Goal: Information Seeking & Learning: Find specific page/section

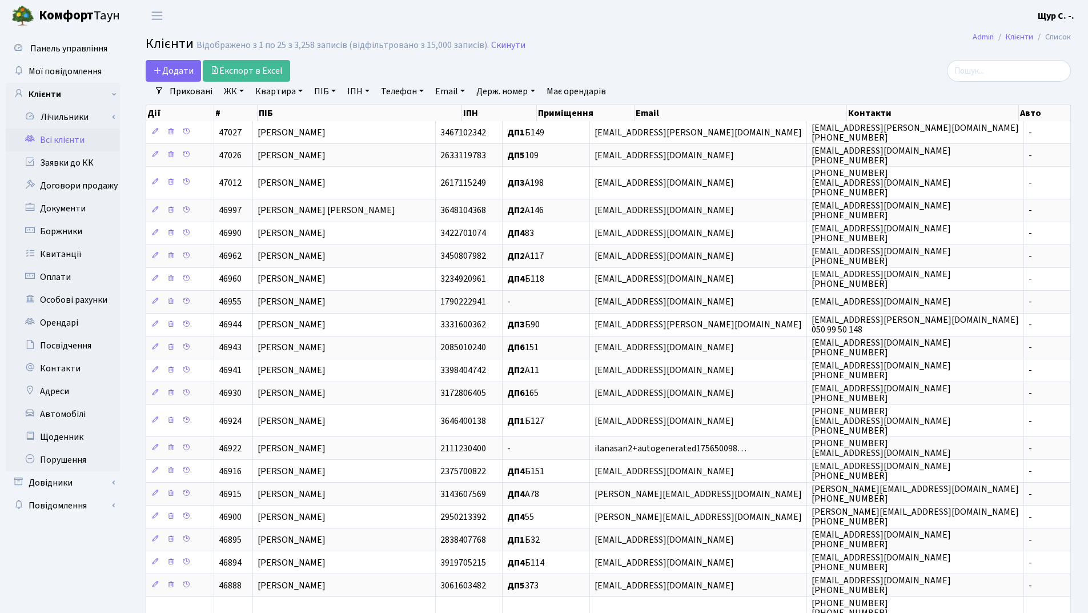
select select "25"
click at [282, 87] on link "Квартира" at bounding box center [279, 91] width 57 height 19
type input "а185"
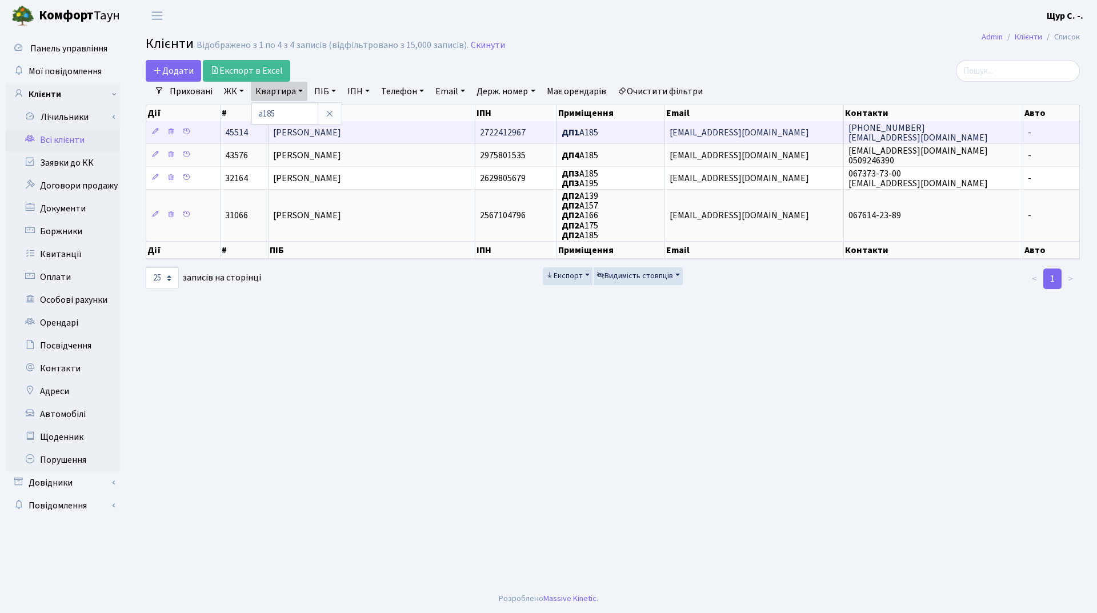
click at [367, 140] on td "[PERSON_NAME] [PERSON_NAME]" at bounding box center [371, 132] width 206 height 22
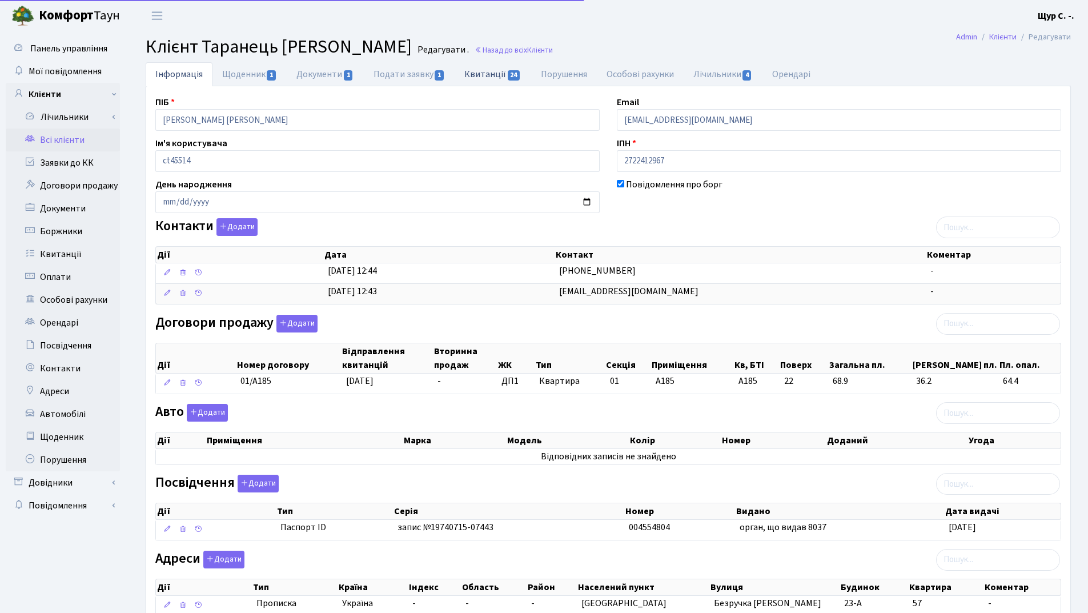
click at [480, 77] on link "Квитанції 24" at bounding box center [493, 73] width 76 height 23
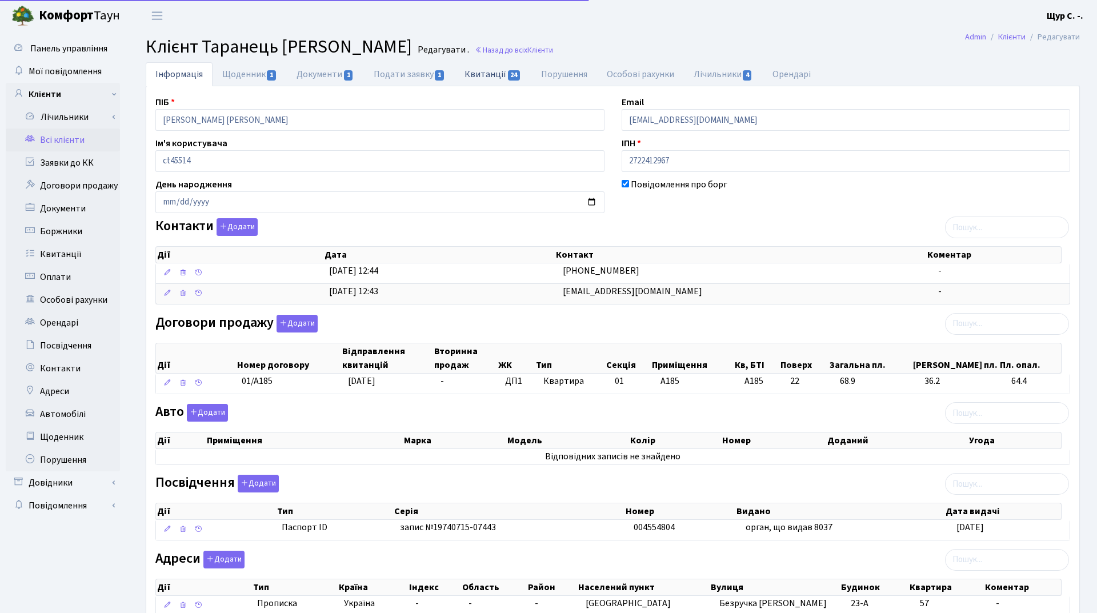
select select "25"
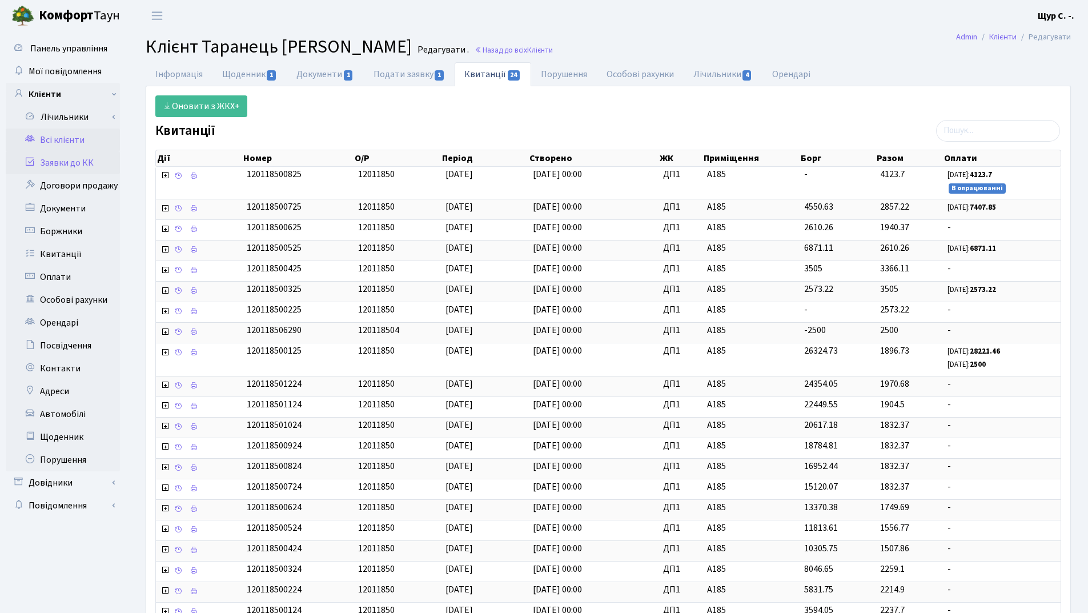
click at [63, 171] on link "Заявки до КК" at bounding box center [63, 162] width 114 height 23
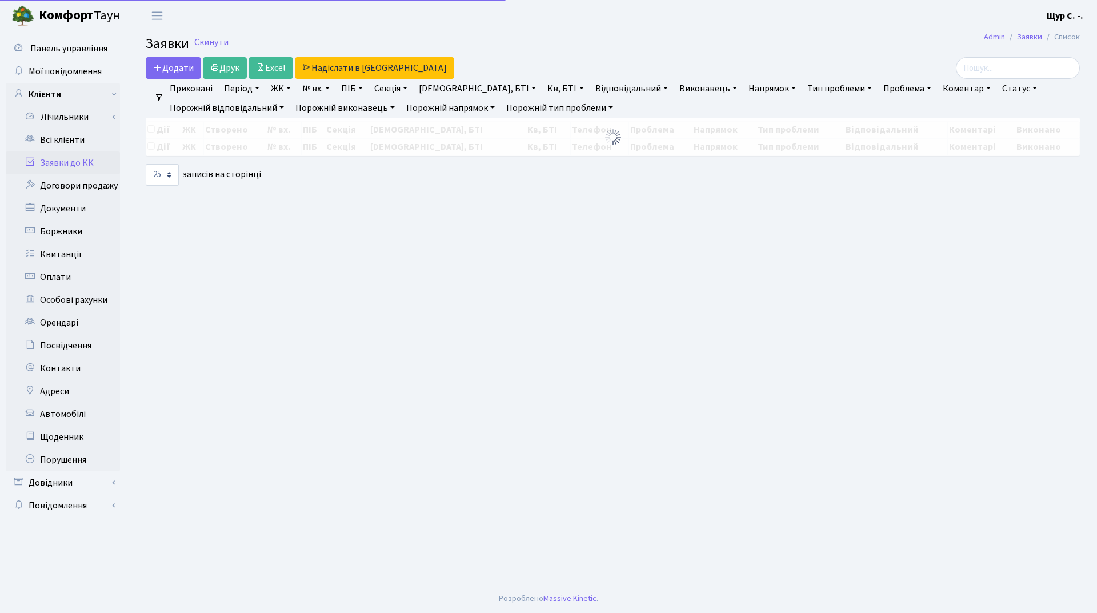
select select "25"
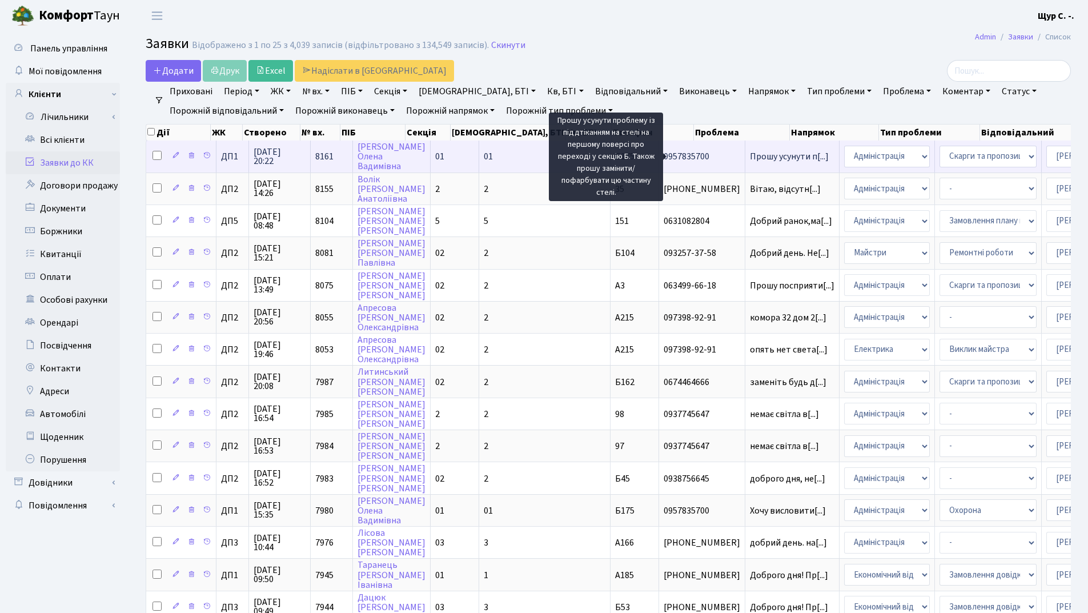
click at [750, 157] on span "Прошу усунути п[...]" at bounding box center [789, 156] width 79 height 13
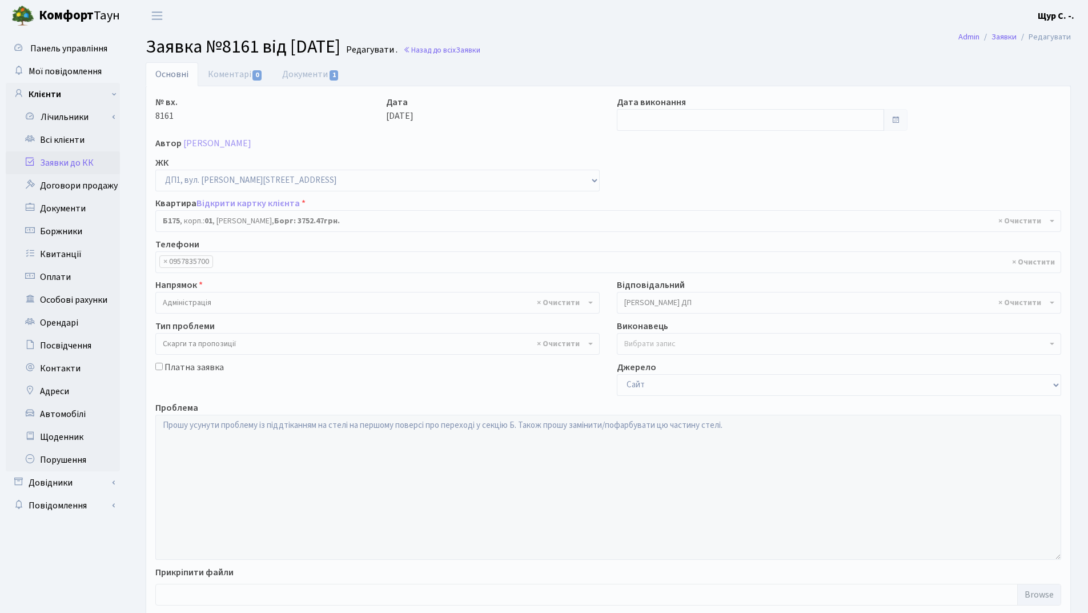
select select "30586"
select select "55"
click at [312, 72] on link "Документи 1" at bounding box center [310, 73] width 77 height 23
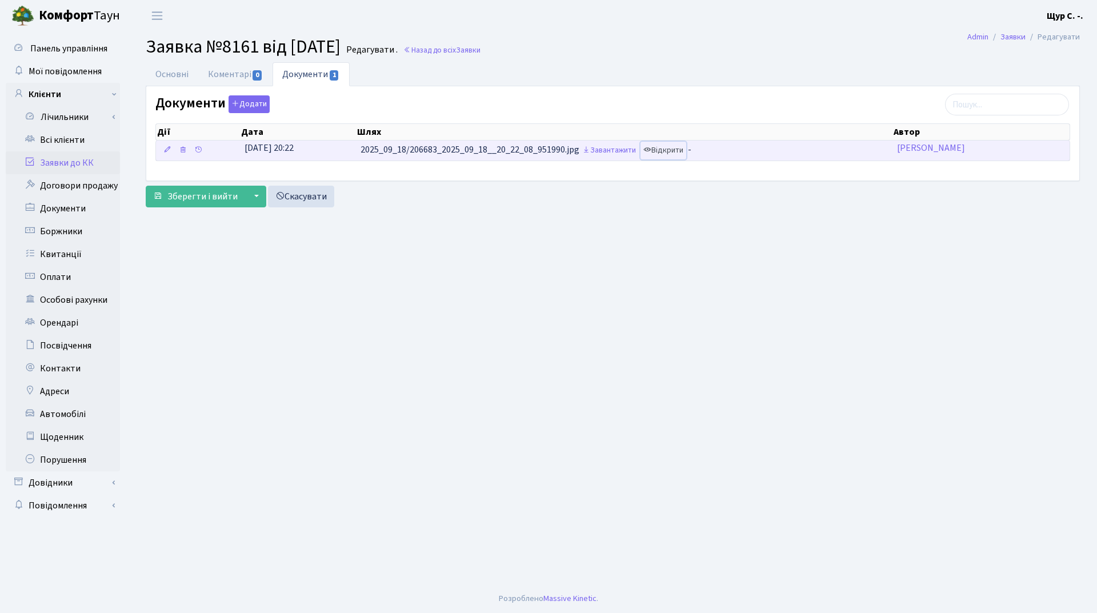
click at [669, 156] on link "Відкрити" at bounding box center [663, 151] width 46 height 18
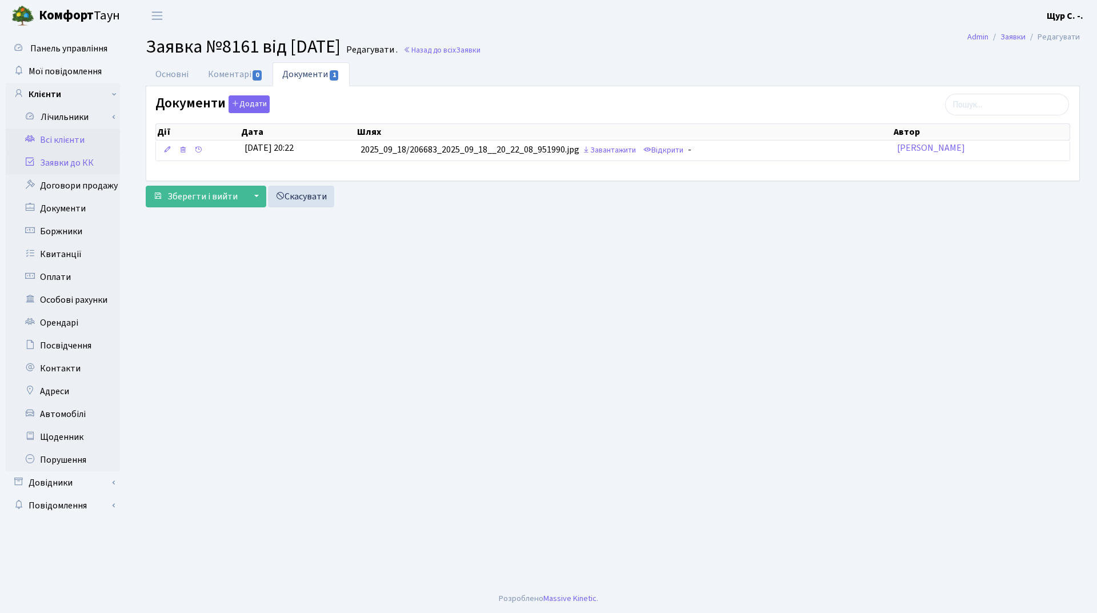
click at [91, 139] on link "Всі клієнти" at bounding box center [63, 140] width 114 height 23
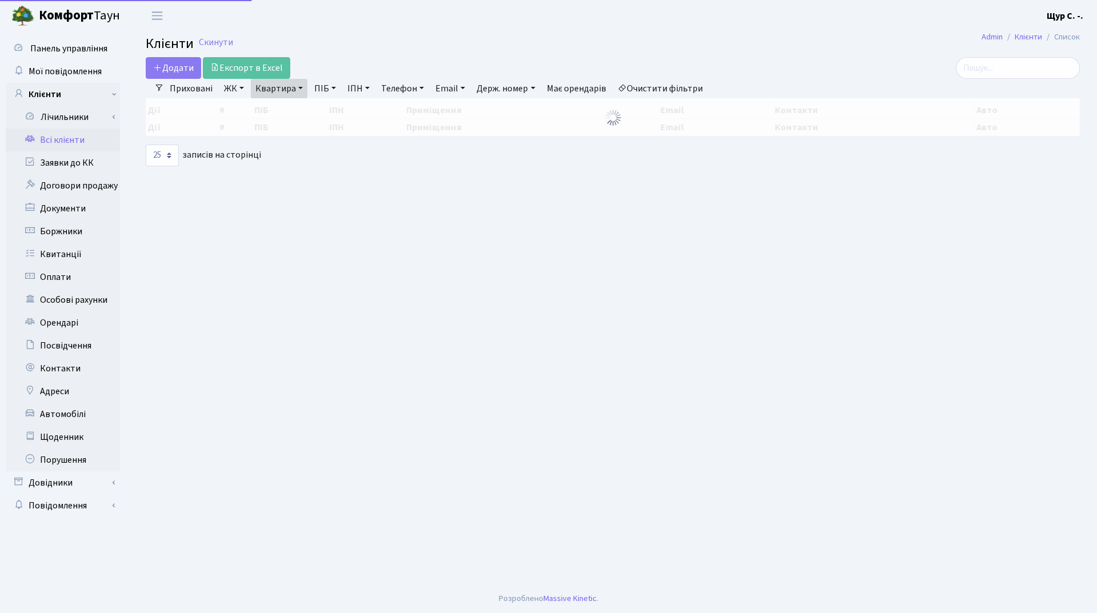
select select "25"
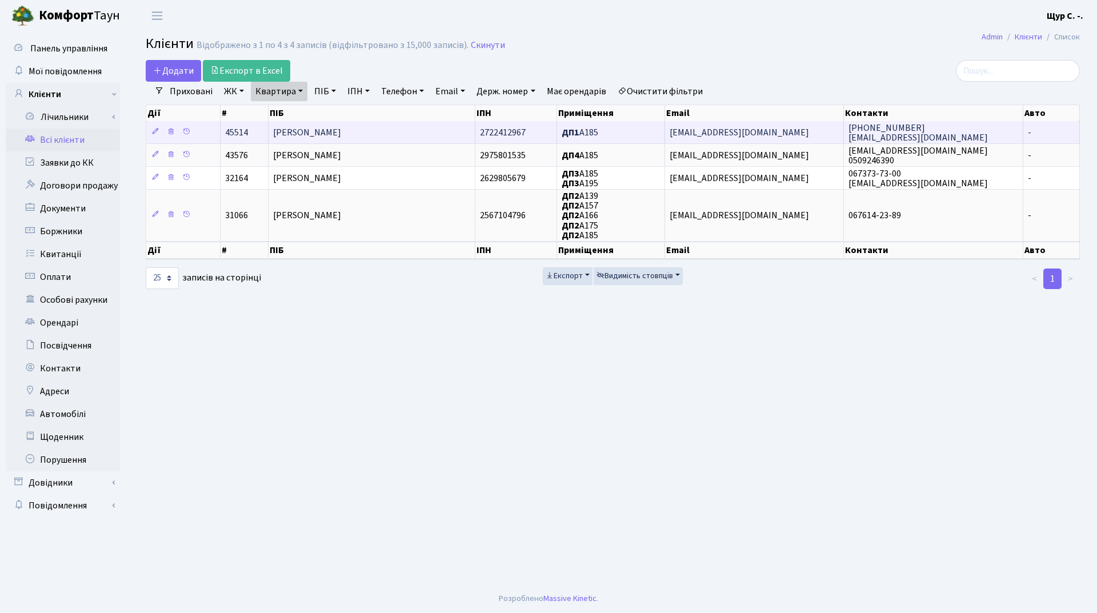
click at [333, 126] on span "Таранець Тетяна Іванівна" at bounding box center [307, 132] width 68 height 13
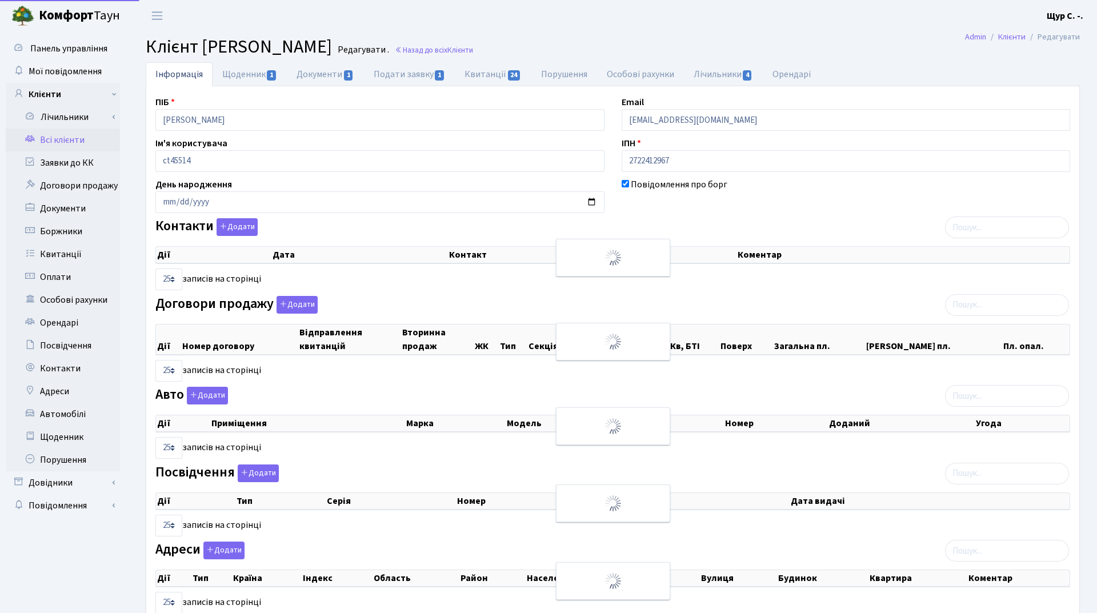
select select "25"
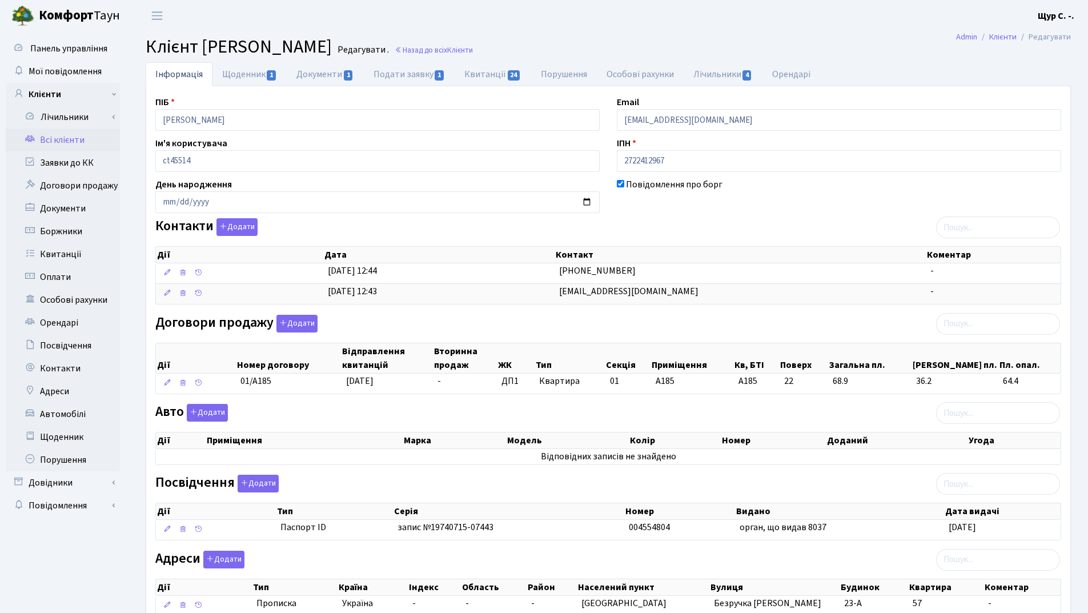
click at [64, 144] on link "Всі клієнти" at bounding box center [63, 140] width 114 height 23
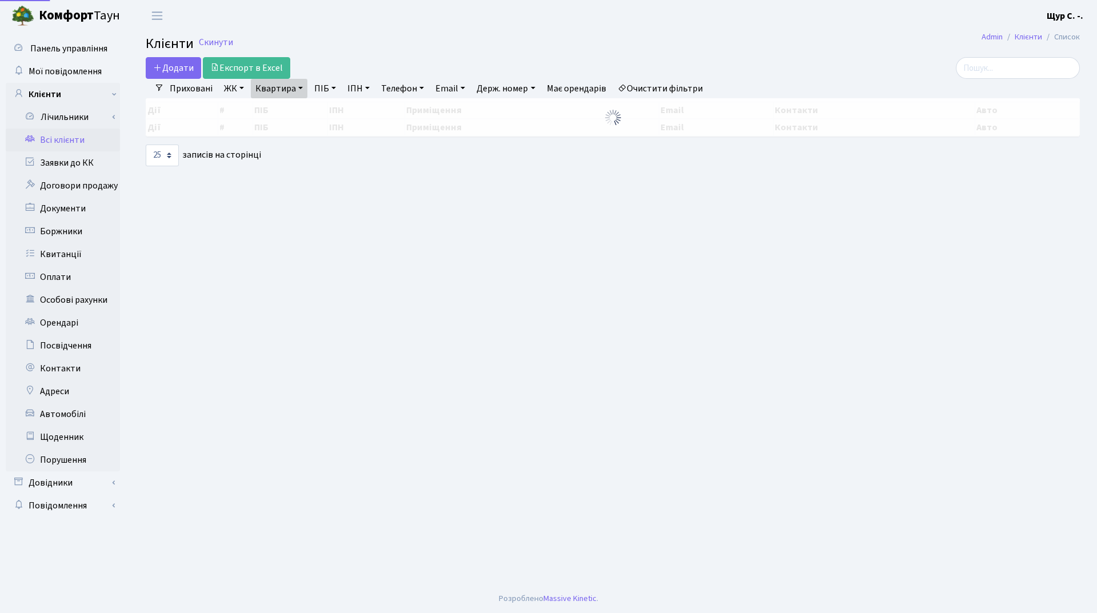
select select "25"
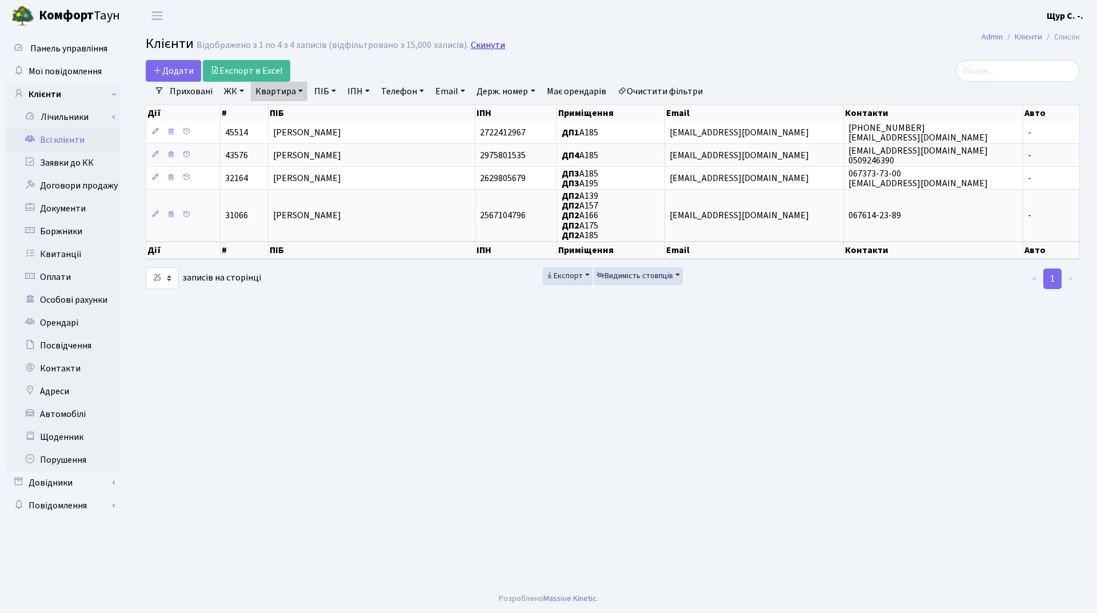
click at [488, 47] on link "Скинути" at bounding box center [488, 45] width 34 height 11
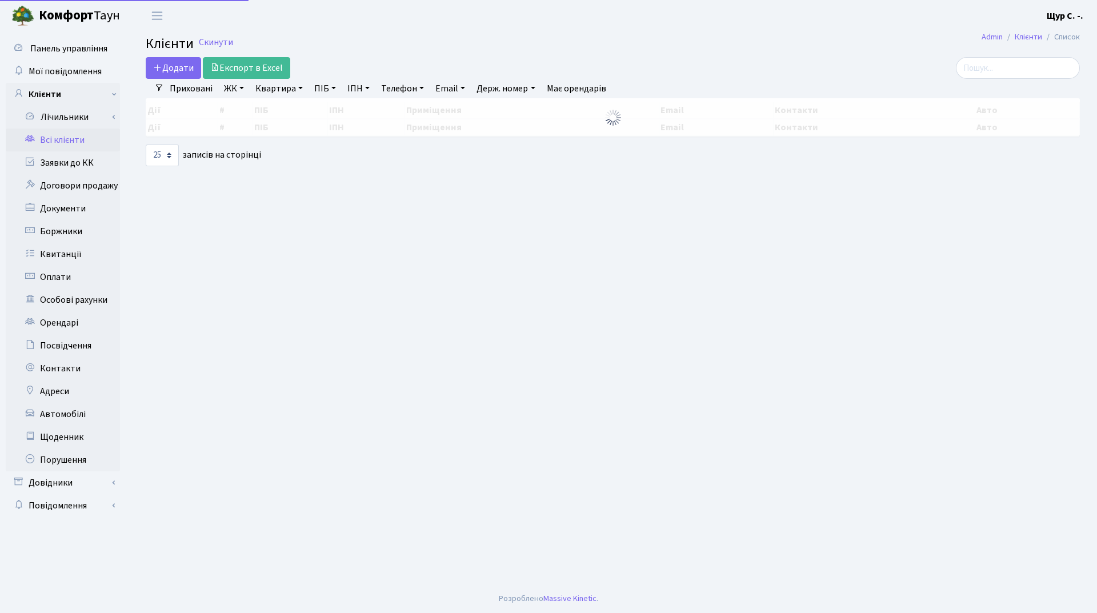
select select "25"
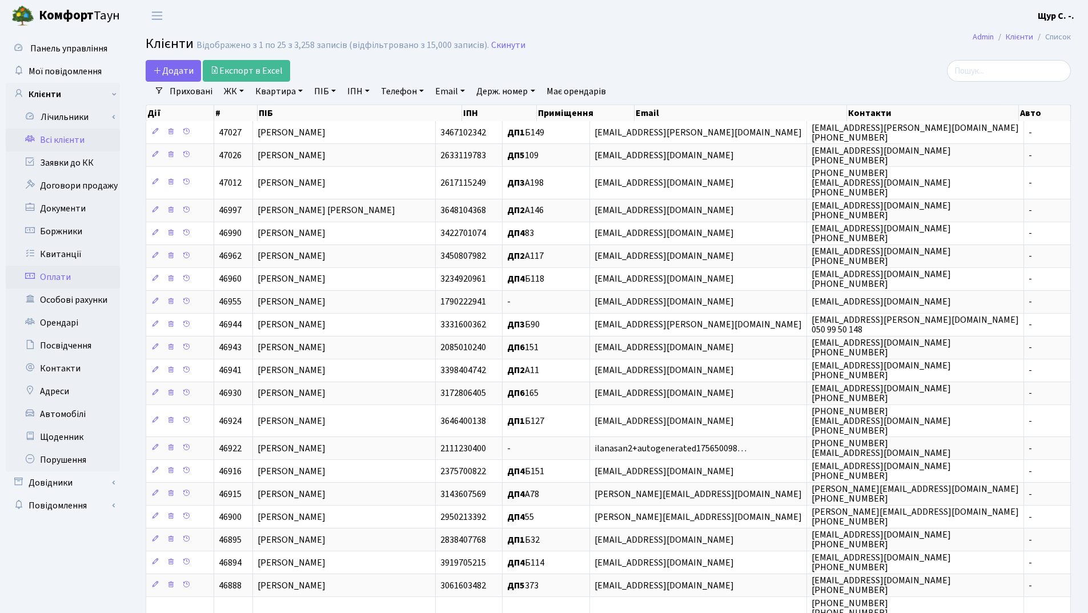
click at [79, 279] on link "Оплати" at bounding box center [63, 277] width 114 height 23
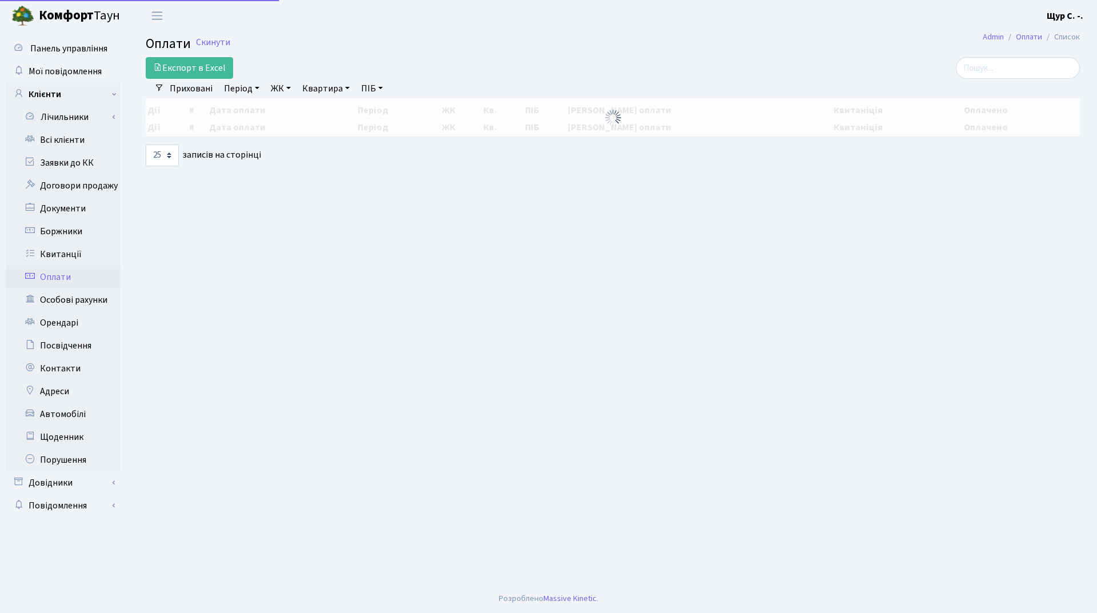
select select "25"
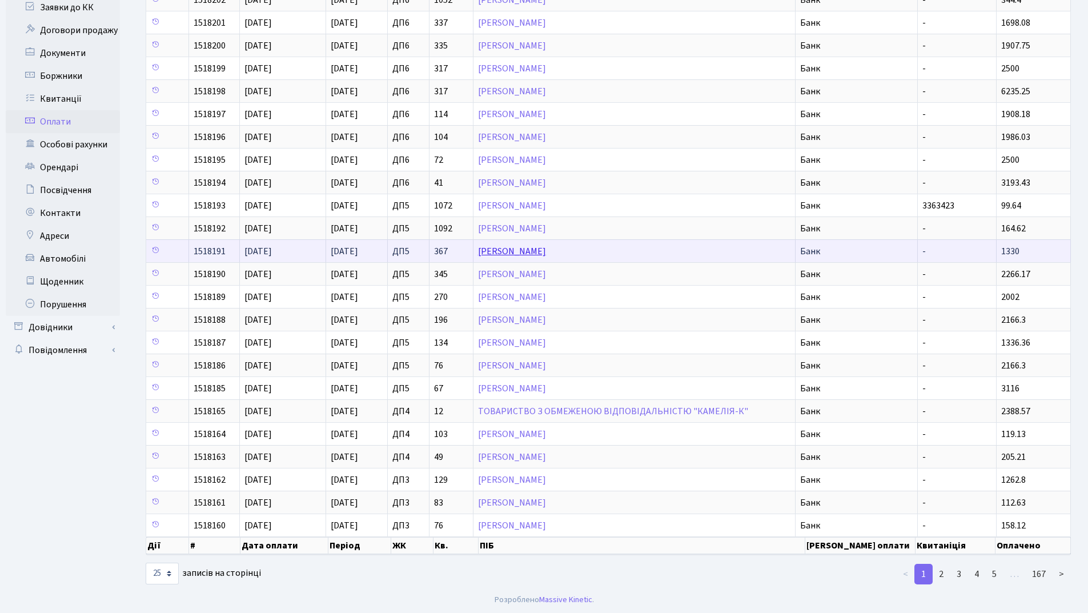
scroll to position [157, 0]
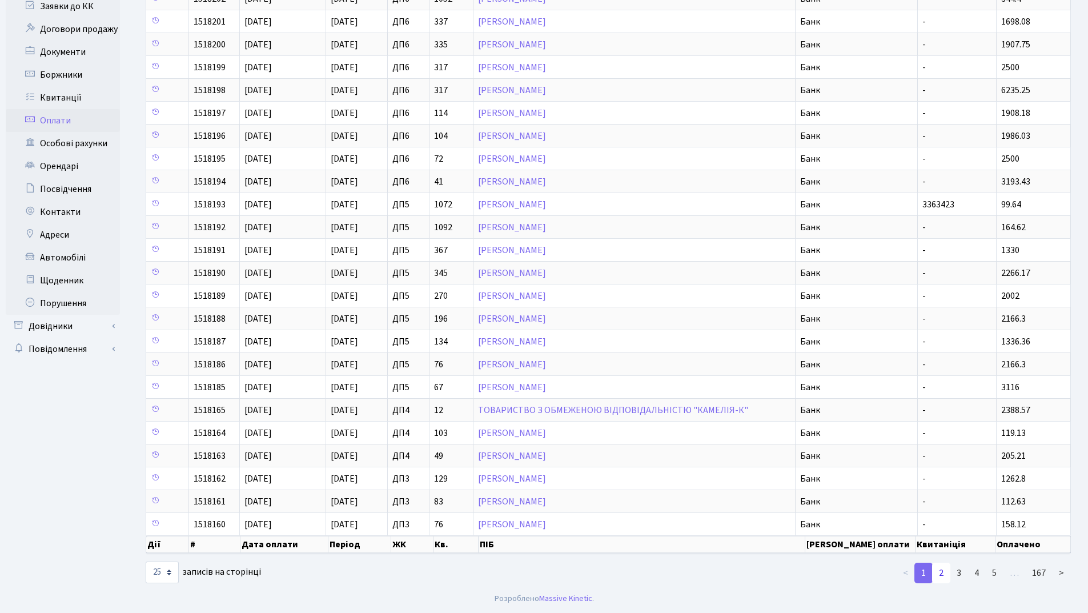
click at [937, 573] on link "2" at bounding box center [941, 573] width 18 height 21
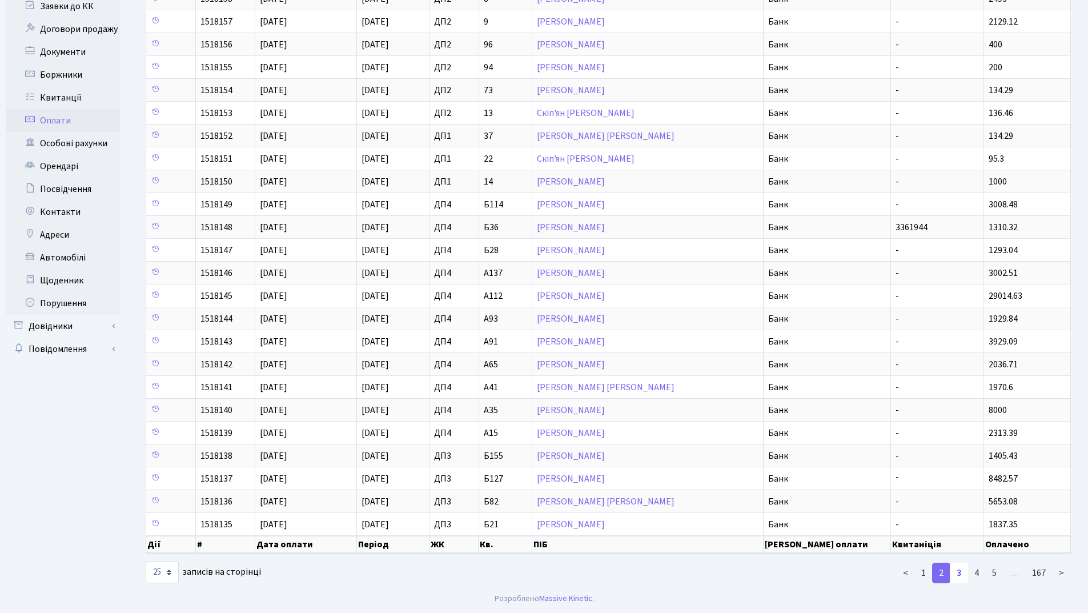
click at [961, 575] on link "3" at bounding box center [959, 573] width 18 height 21
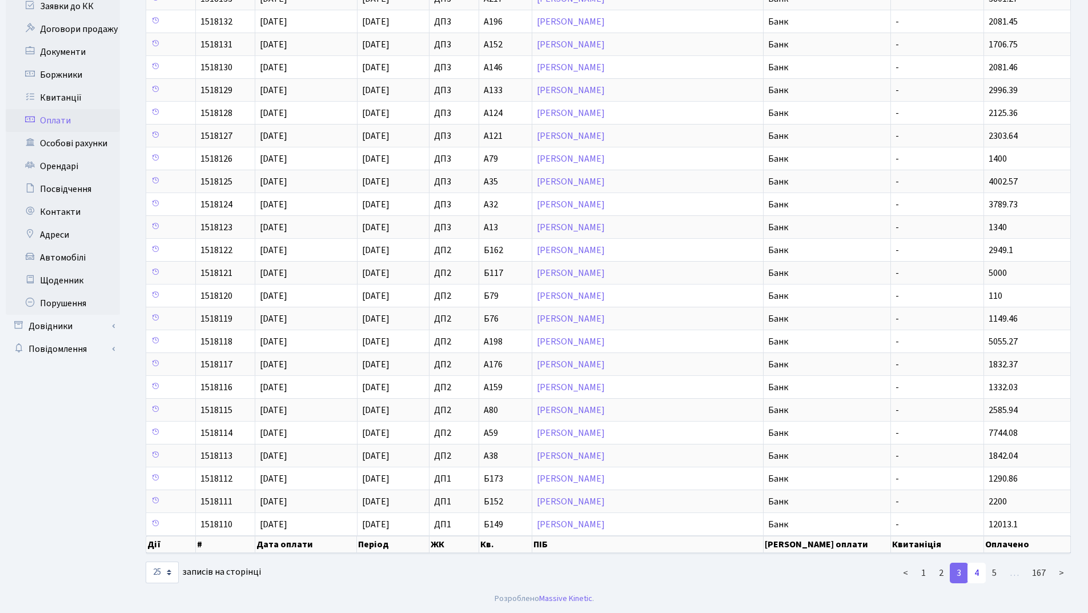
click at [982, 573] on link "4" at bounding box center [977, 573] width 18 height 21
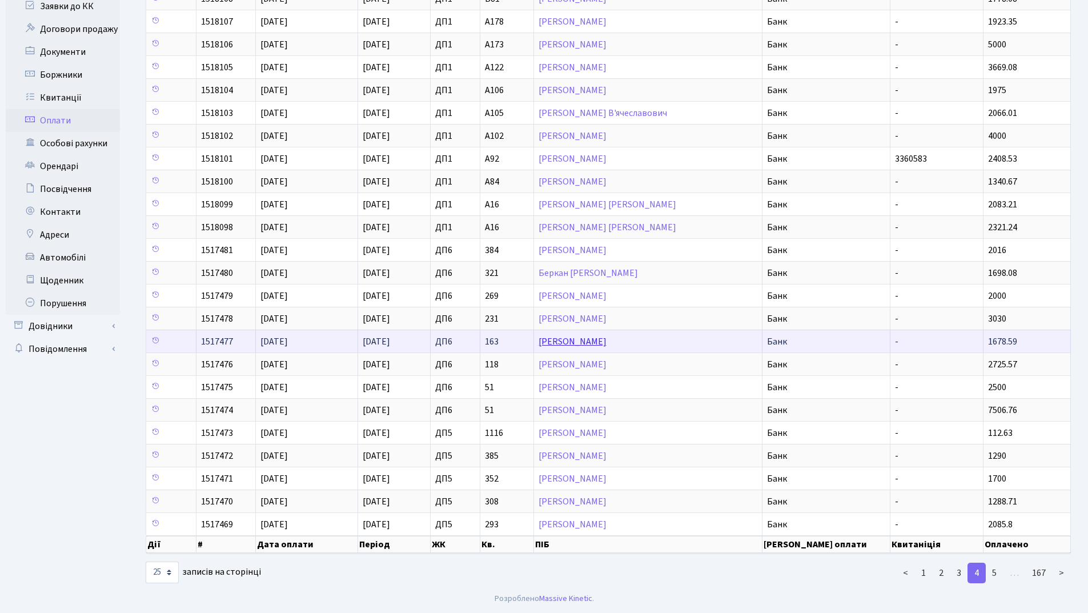
scroll to position [0, 0]
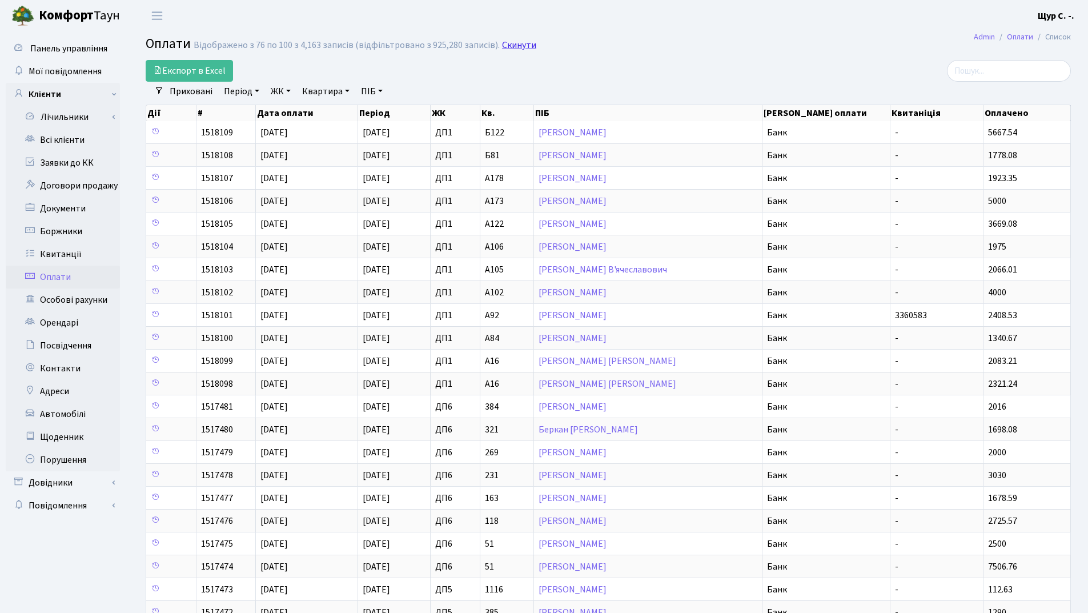
click at [520, 45] on link "Скинути" at bounding box center [519, 45] width 34 height 11
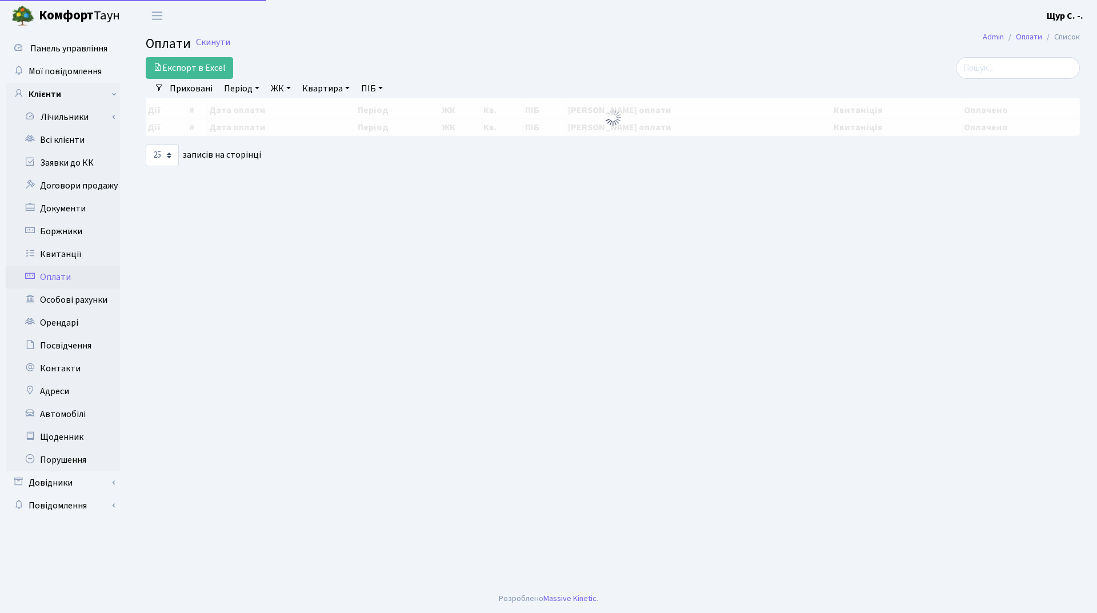
select select "25"
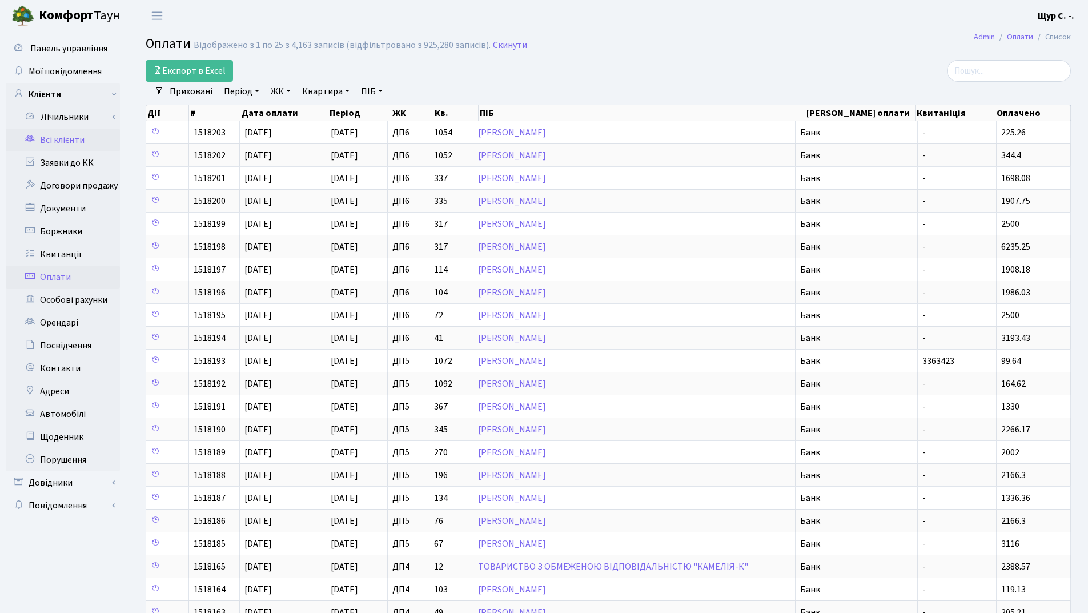
click at [47, 138] on link "Всі клієнти" at bounding box center [63, 140] width 114 height 23
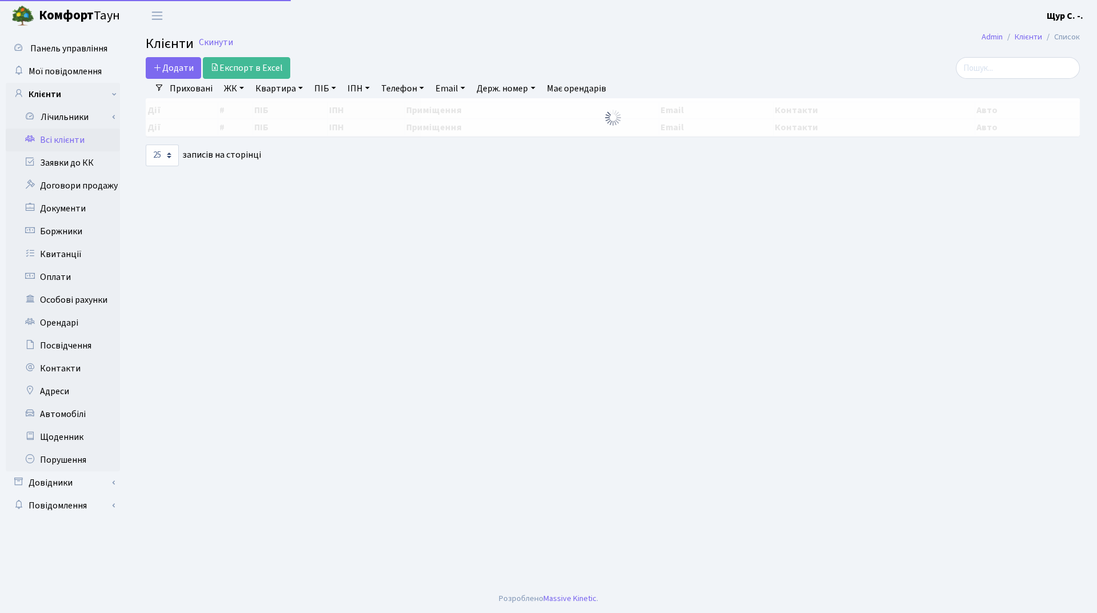
select select "25"
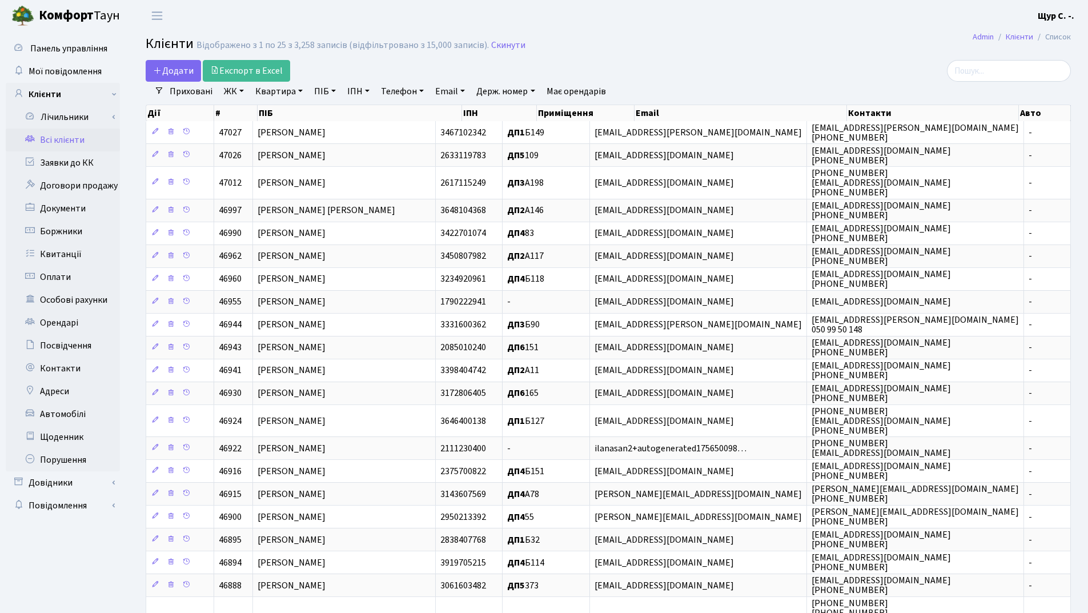
click at [284, 91] on link "Квартира" at bounding box center [279, 91] width 57 height 19
type input "253"
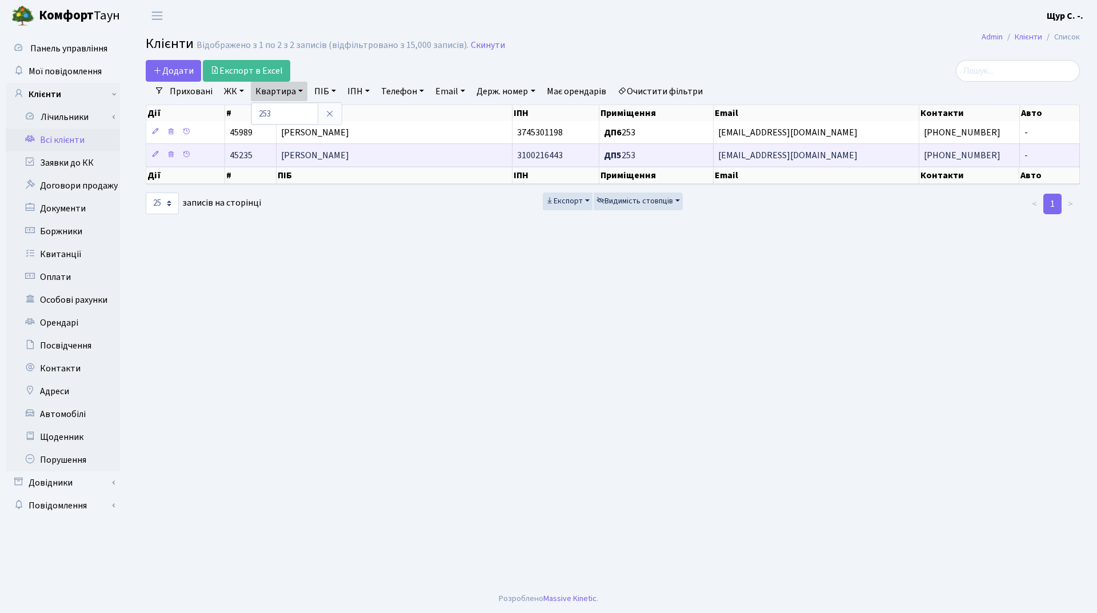
click at [311, 154] on span "Сучкова Тетяна Євгенівна" at bounding box center [315, 155] width 68 height 13
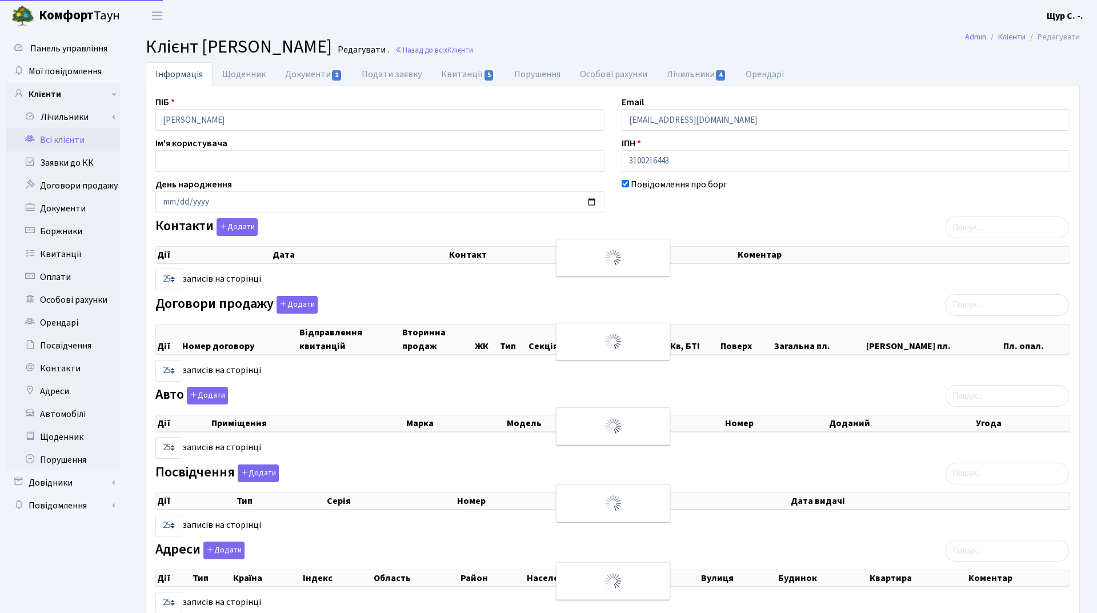
select select "25"
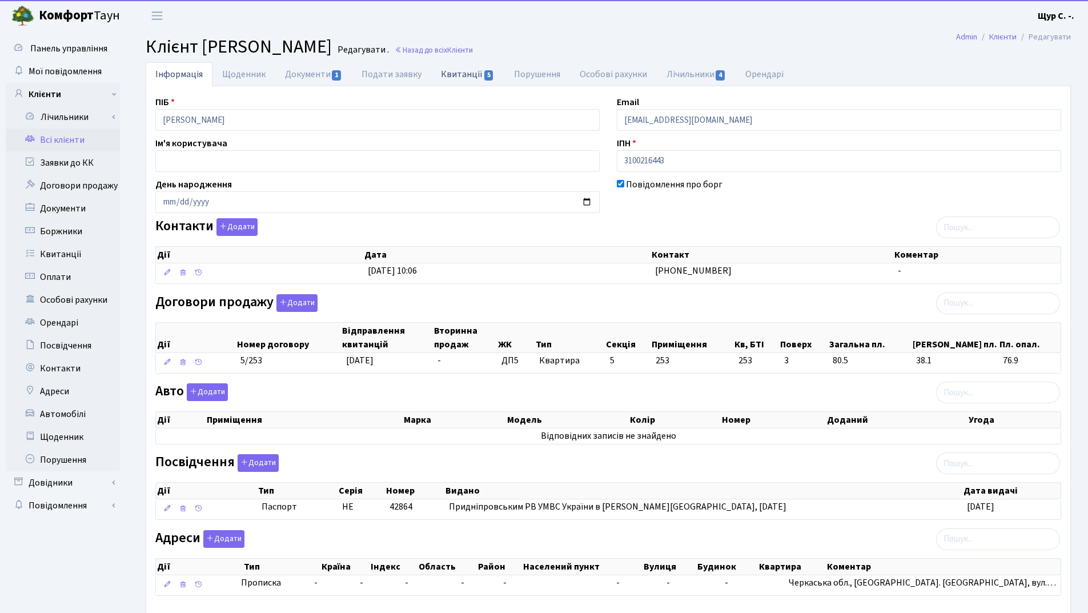
click at [456, 74] on link "Квитанції 5" at bounding box center [467, 73] width 73 height 23
select select "25"
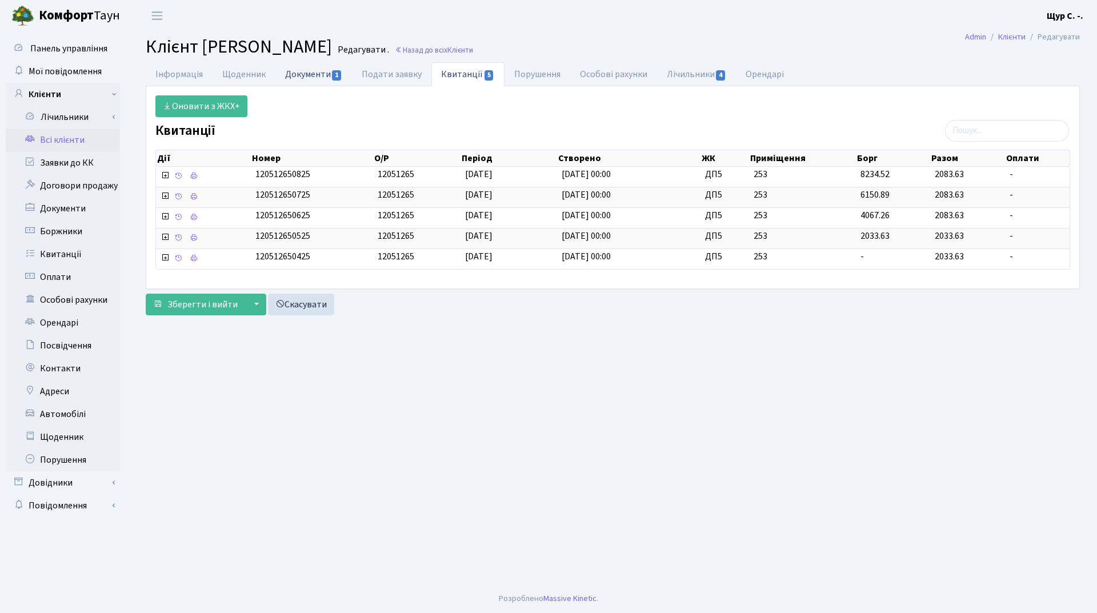
click at [298, 74] on link "Документи 1" at bounding box center [313, 73] width 77 height 23
select select "25"
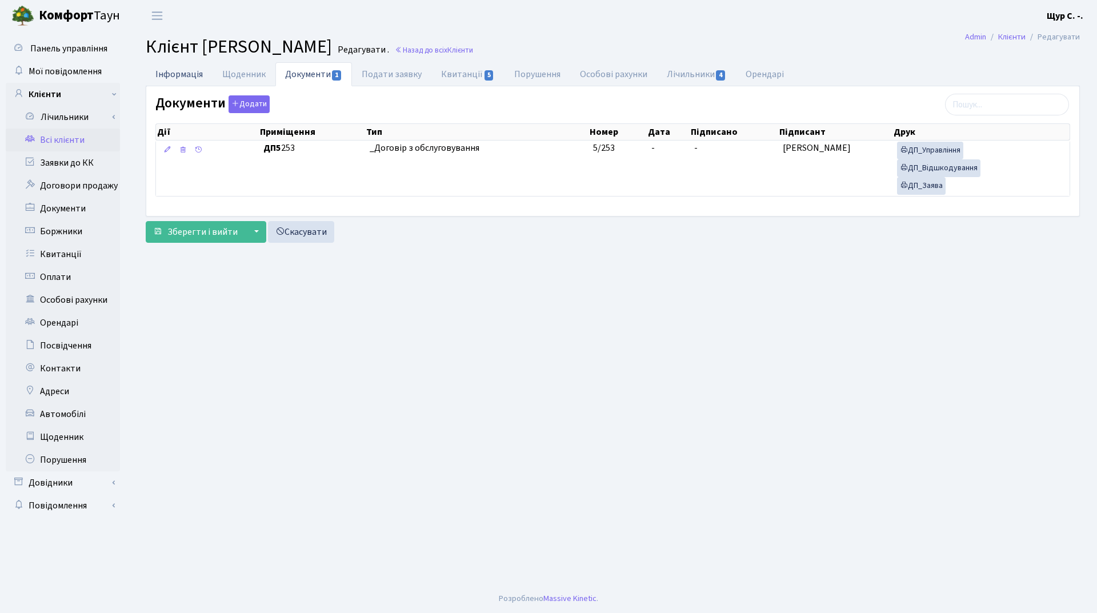
click at [171, 73] on link "Інформація" at bounding box center [179, 73] width 67 height 23
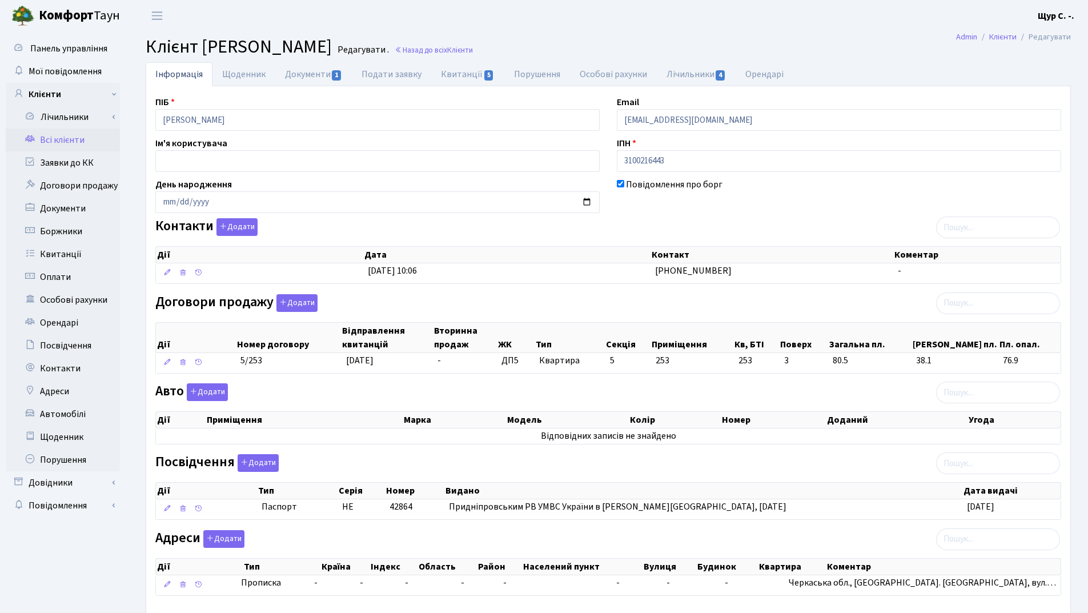
click at [77, 146] on link "Всі клієнти" at bounding box center [63, 140] width 114 height 23
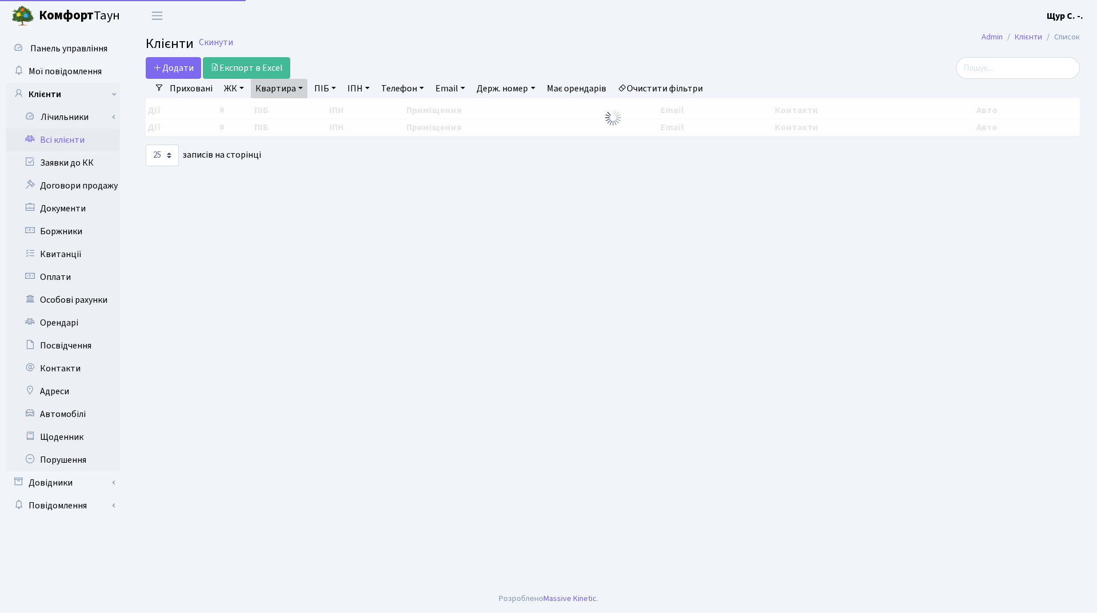
select select "25"
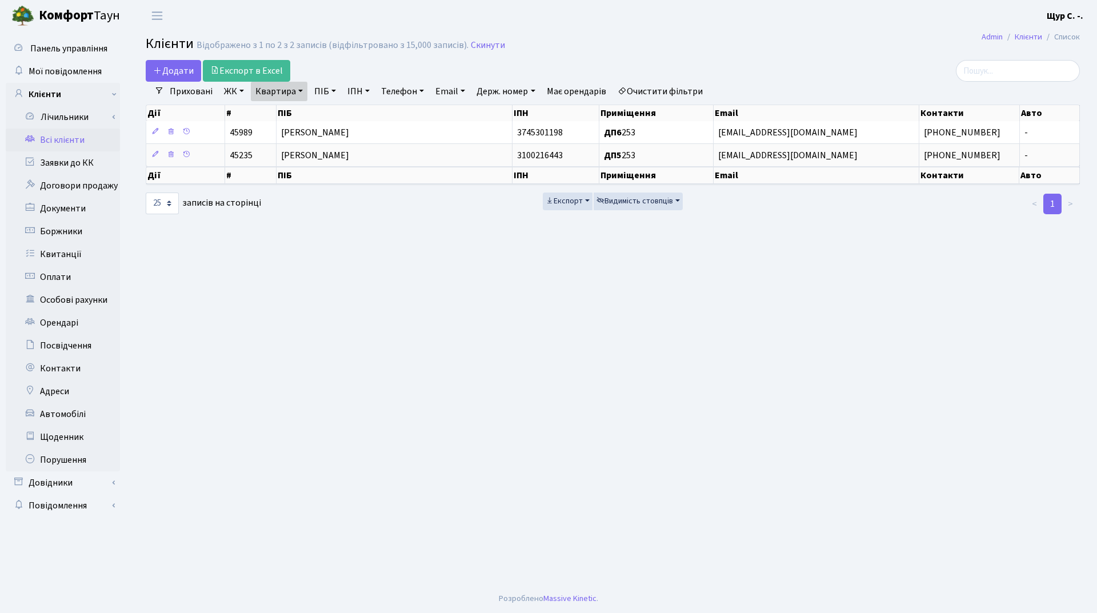
click at [295, 93] on link "Квартира" at bounding box center [279, 91] width 57 height 19
click at [279, 115] on input "253" at bounding box center [284, 114] width 67 height 22
type input "238"
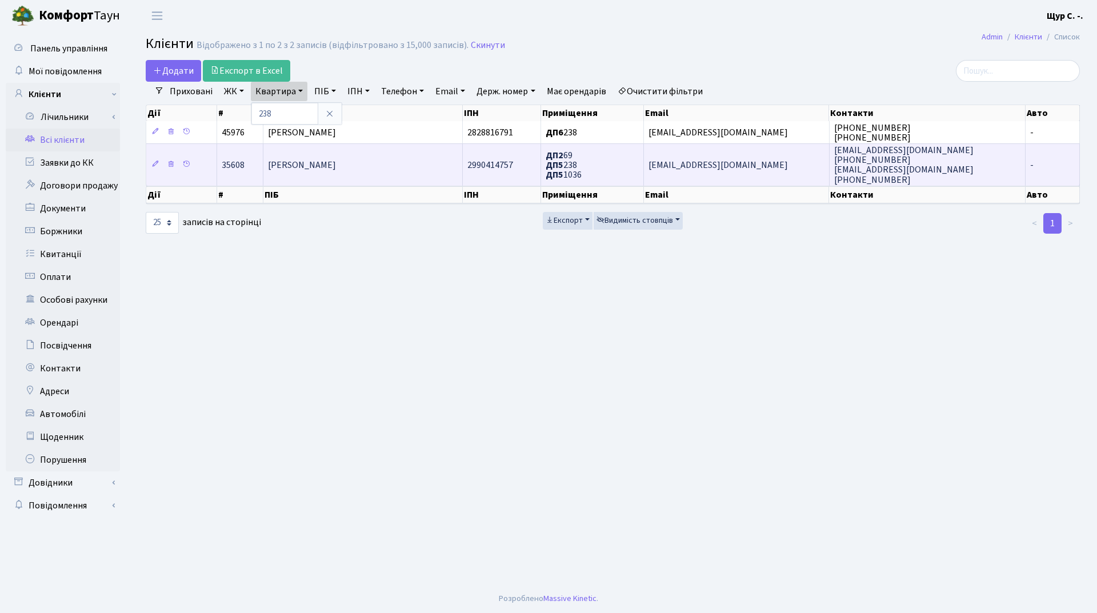
click at [311, 175] on td "[PERSON_NAME]" at bounding box center [362, 164] width 199 height 42
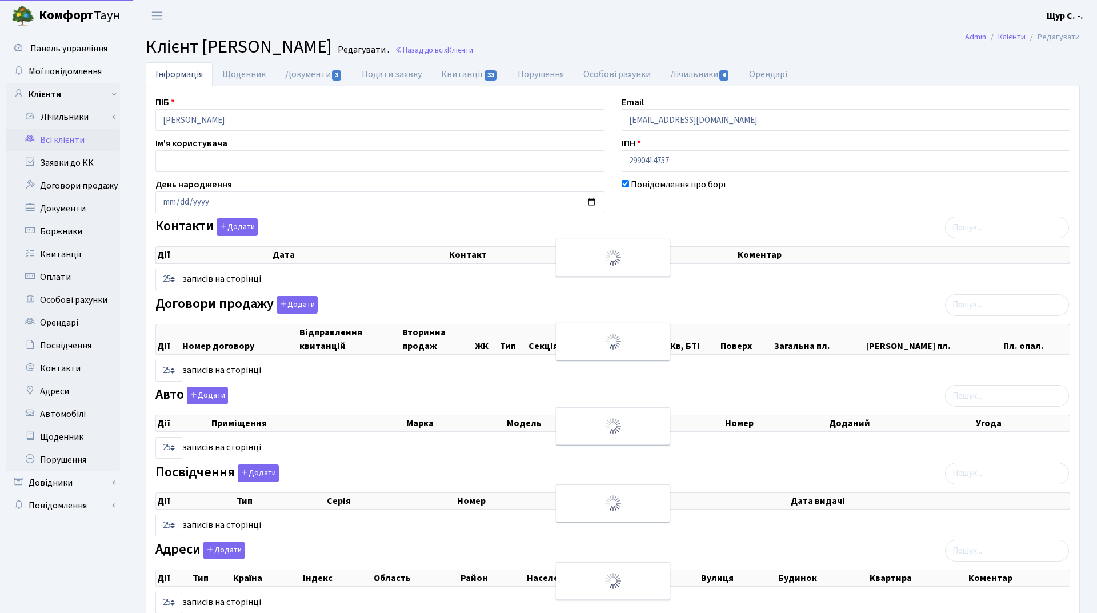
select select "25"
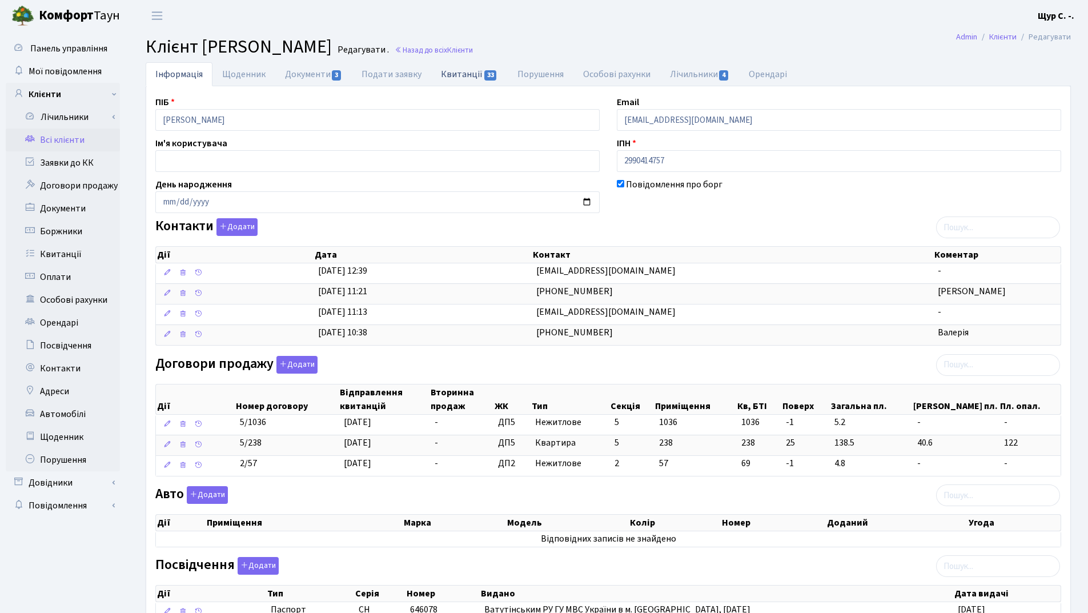
click at [459, 70] on link "Квитанції 33" at bounding box center [469, 73] width 76 height 23
select select "25"
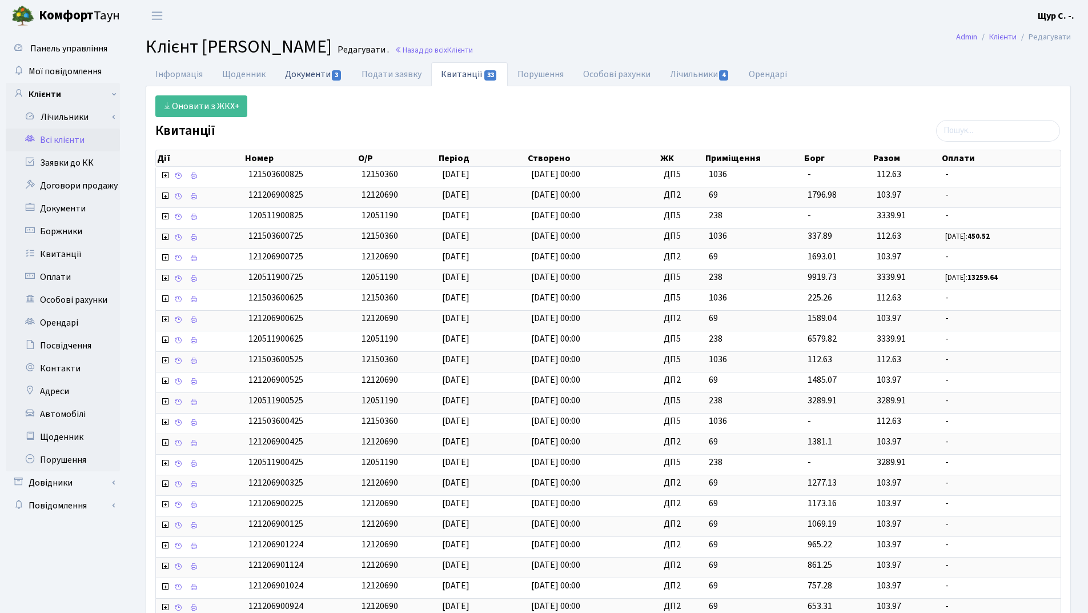
click at [310, 74] on link "Документи 3" at bounding box center [313, 73] width 77 height 23
select select "25"
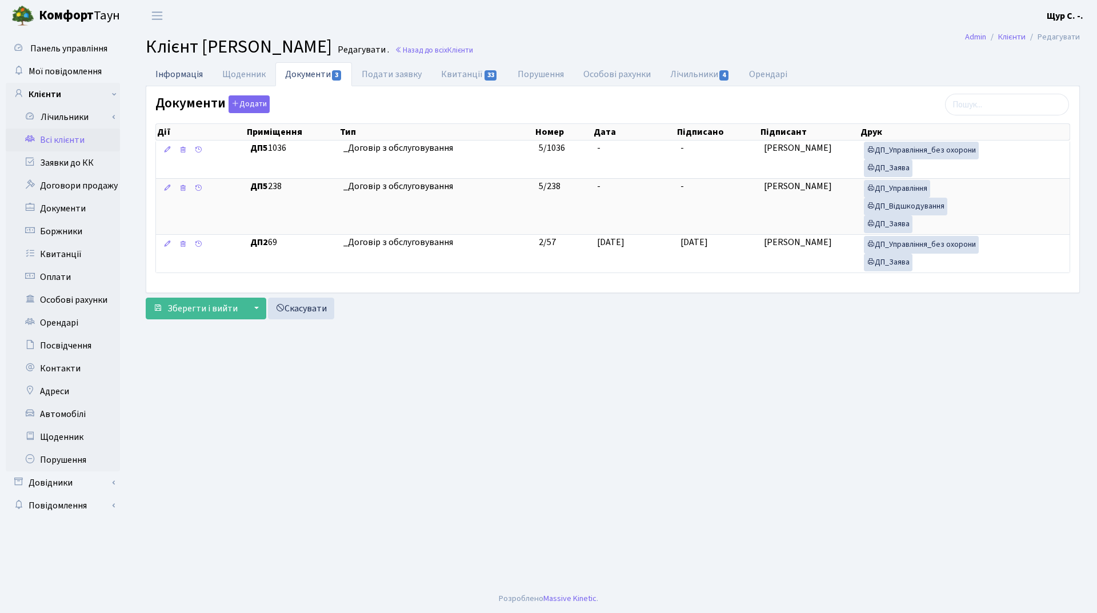
click at [180, 72] on link "Інформація" at bounding box center [179, 73] width 67 height 23
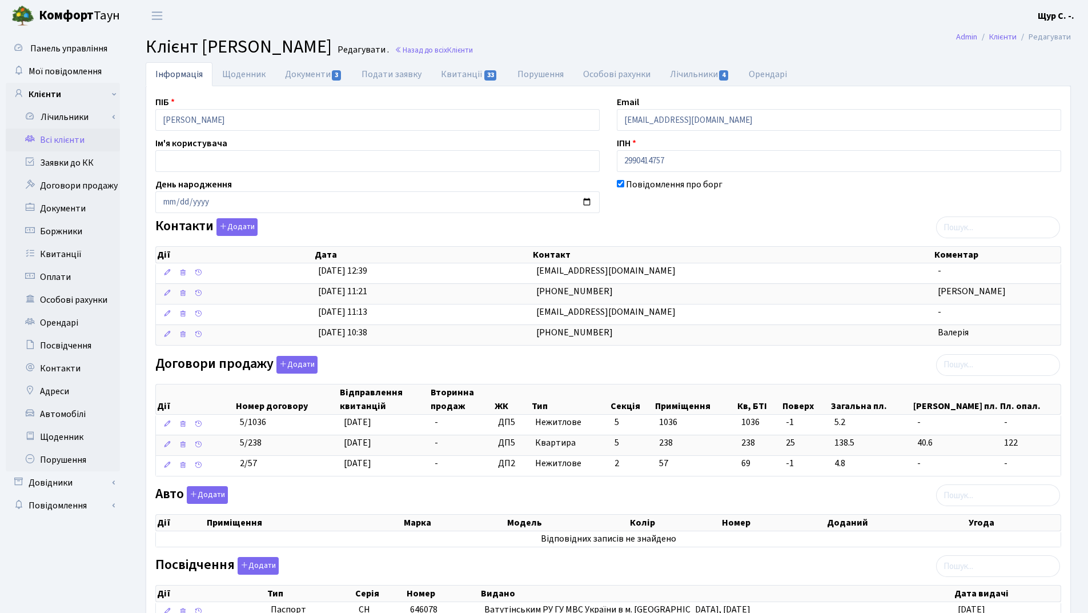
click at [77, 146] on link "Всі клієнти" at bounding box center [63, 140] width 114 height 23
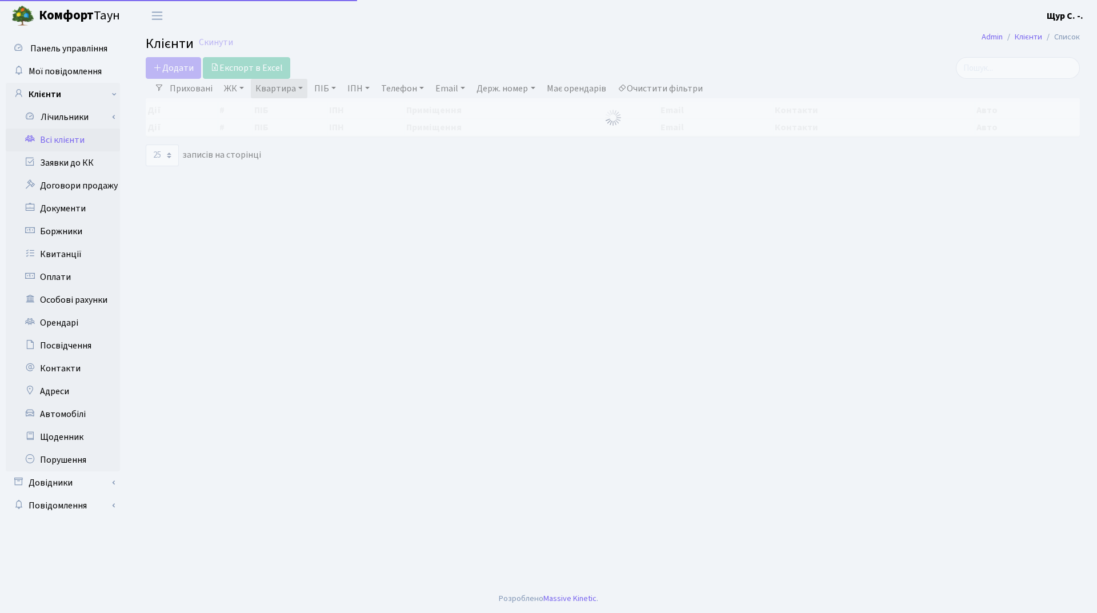
select select "25"
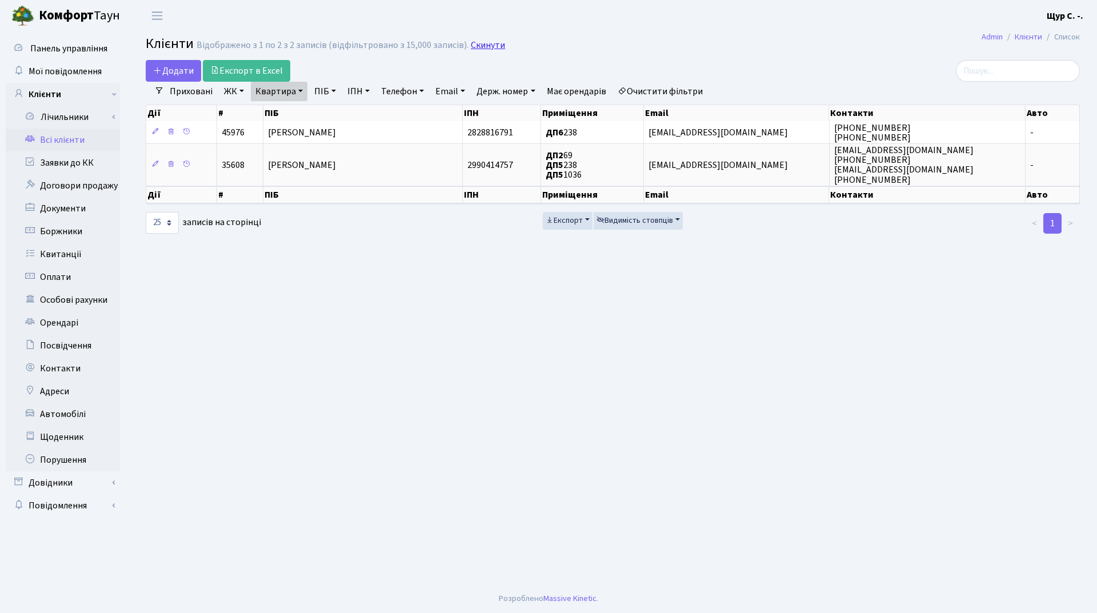
click at [483, 45] on link "Скинути" at bounding box center [488, 45] width 34 height 11
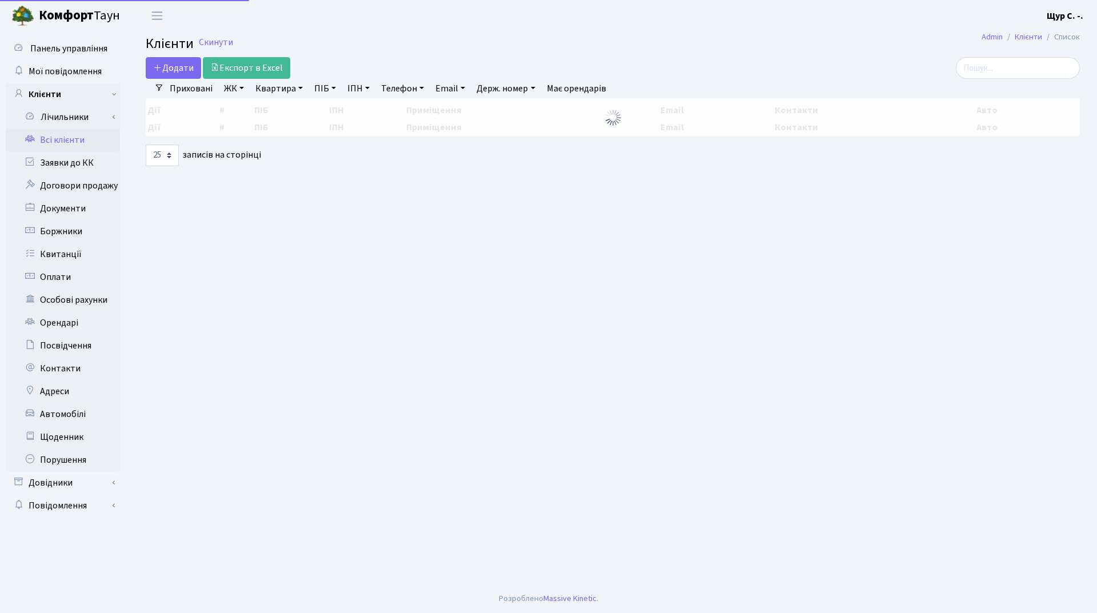
select select "25"
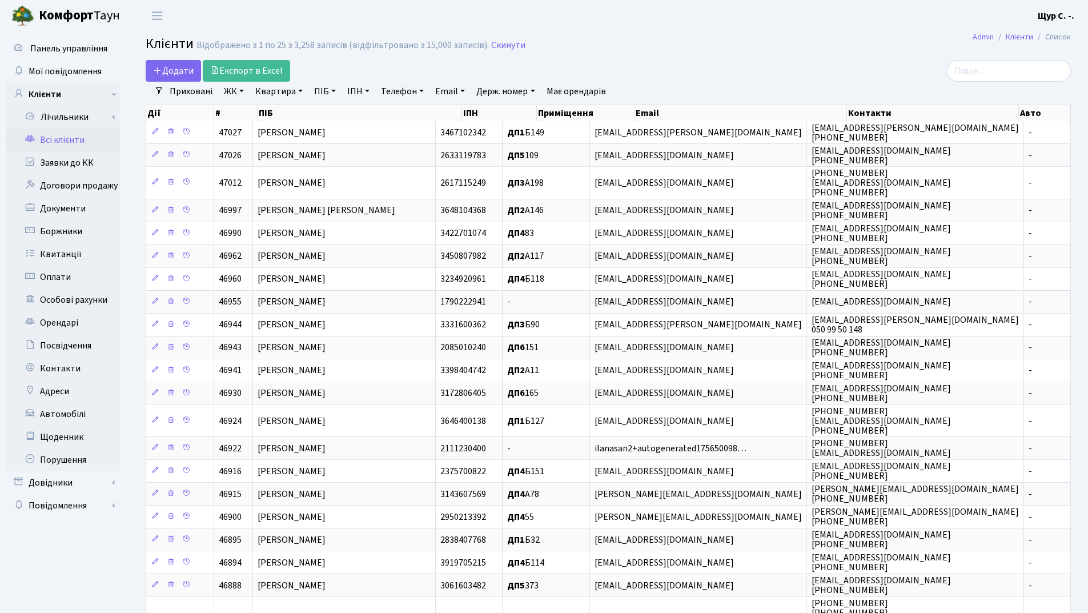
click at [284, 91] on link "Квартира" at bounding box center [279, 91] width 57 height 19
type input "397"
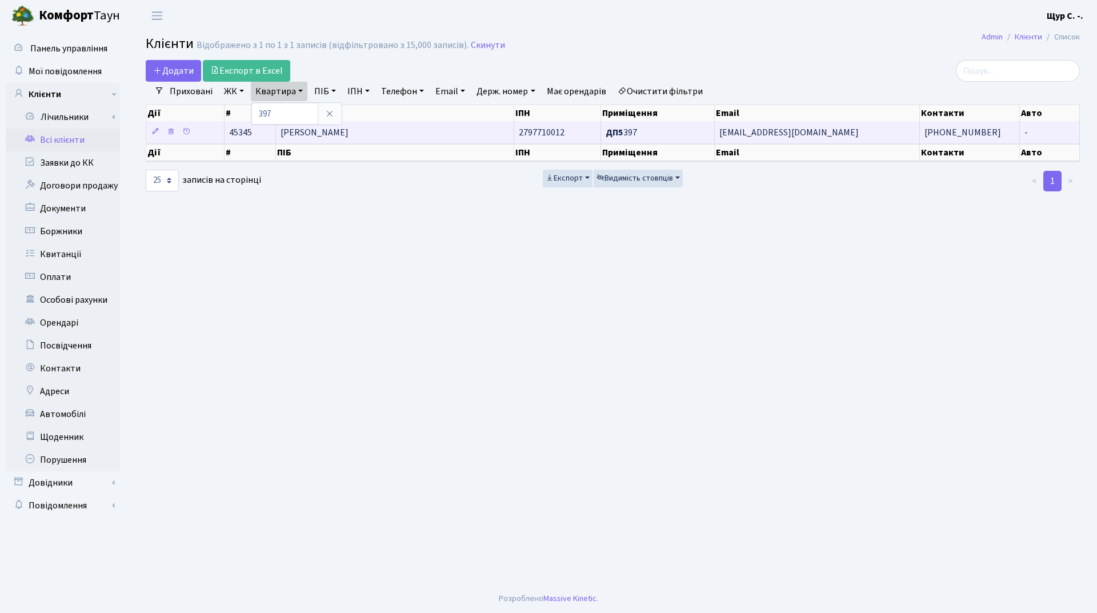
click at [348, 131] on span "Самардак Олександр Анатолійович" at bounding box center [314, 132] width 68 height 13
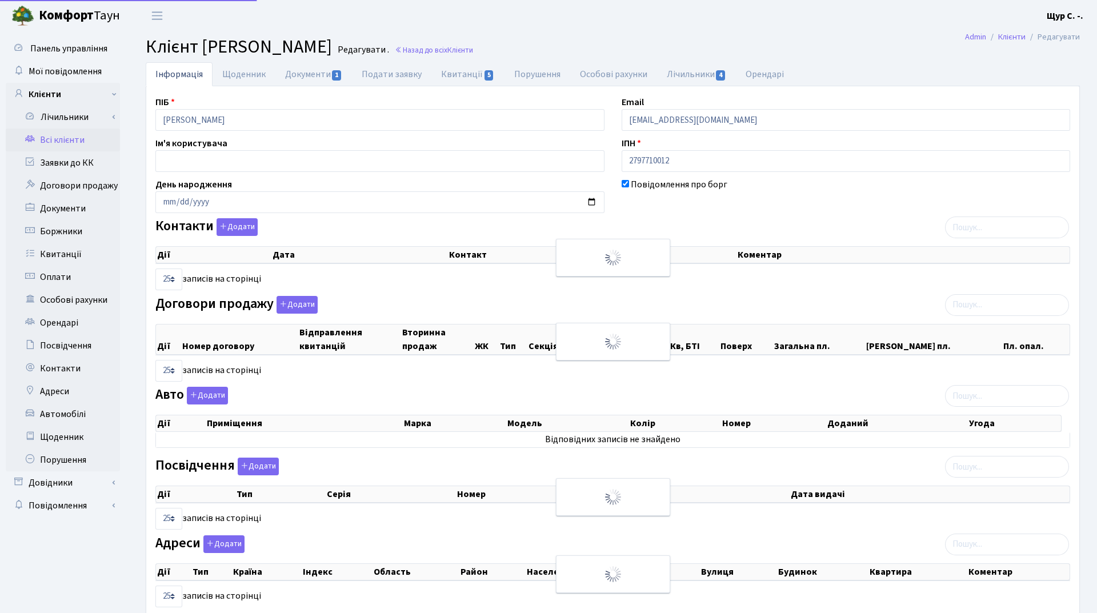
select select "25"
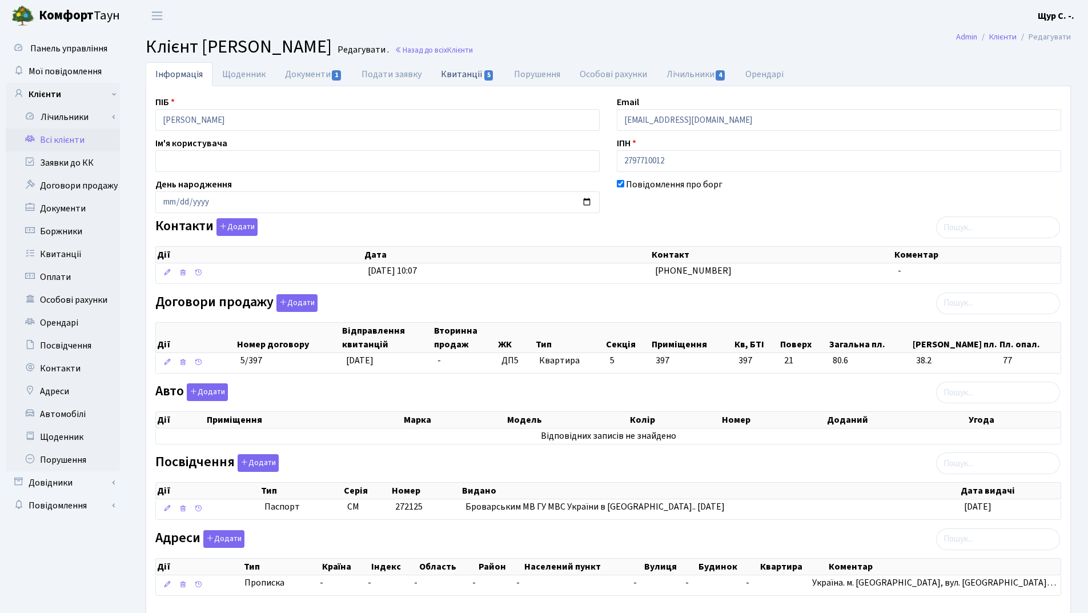
click at [458, 72] on link "Квитанції 5" at bounding box center [467, 73] width 73 height 23
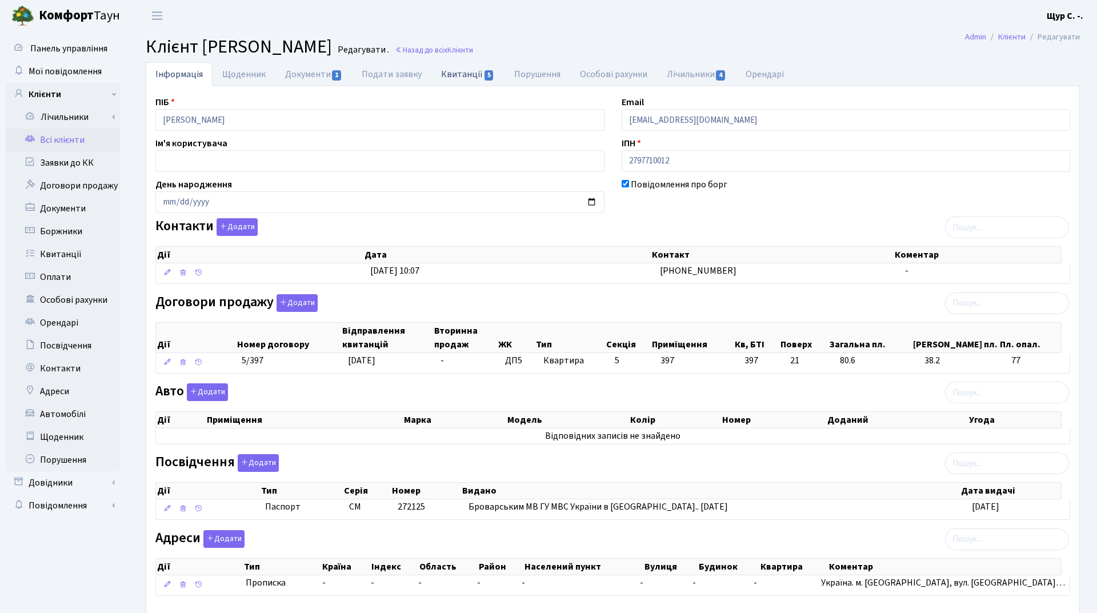
select select "25"
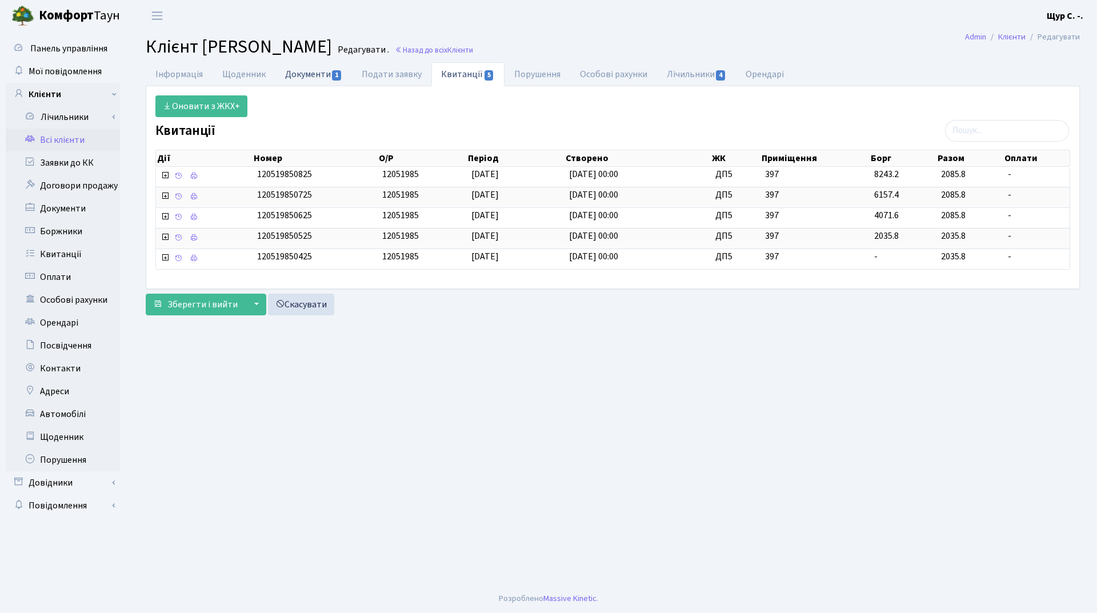
click at [308, 70] on link "Документи 1" at bounding box center [313, 73] width 77 height 23
select select "25"
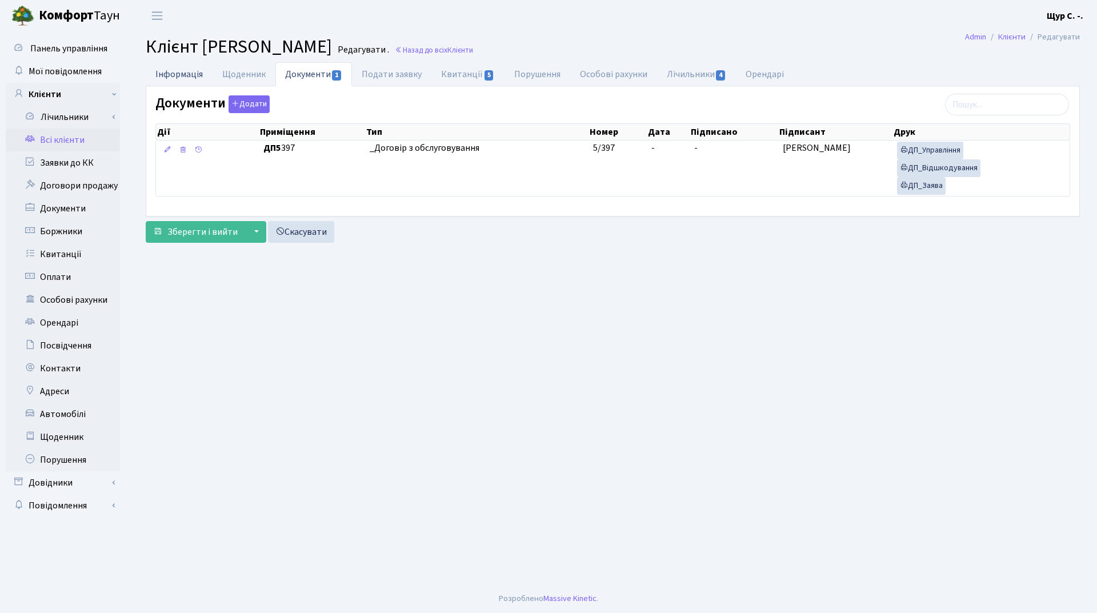
click at [165, 75] on link "Інформація" at bounding box center [179, 73] width 67 height 23
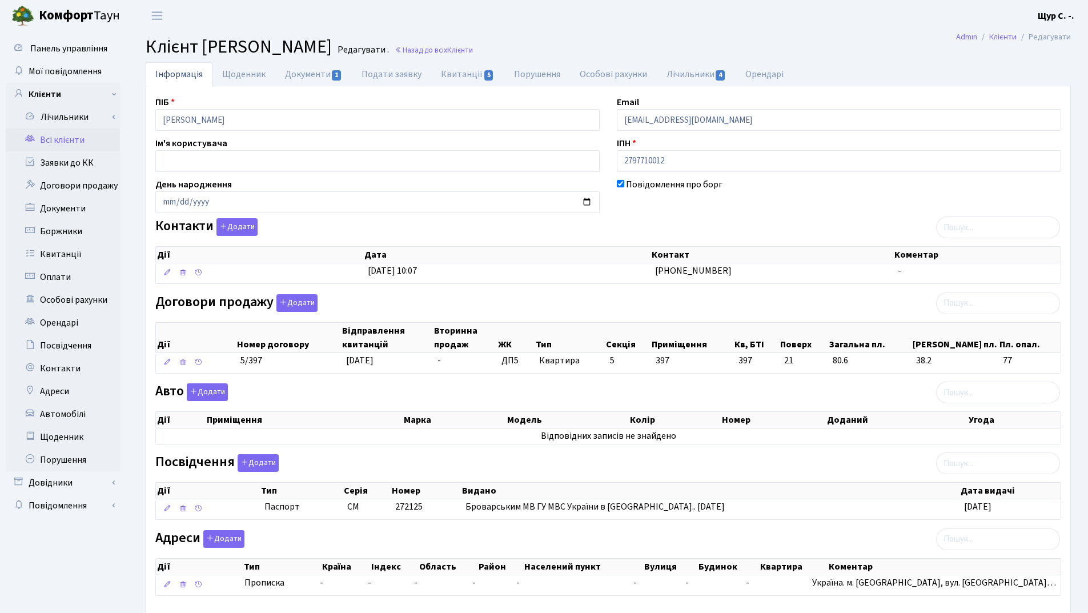
click at [84, 137] on link "Всі клієнти" at bounding box center [63, 140] width 114 height 23
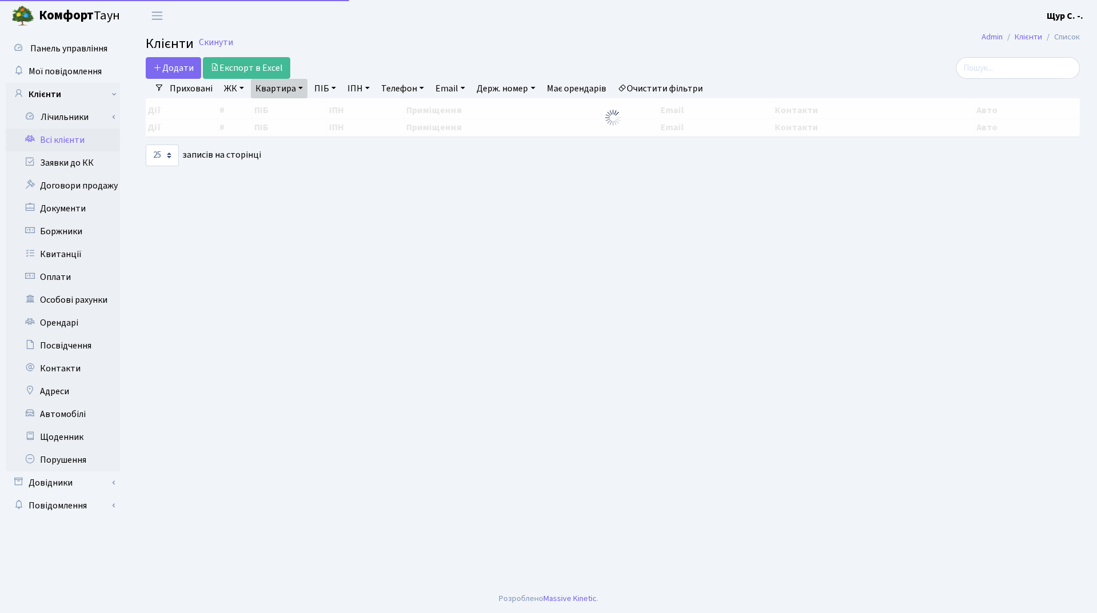
select select "25"
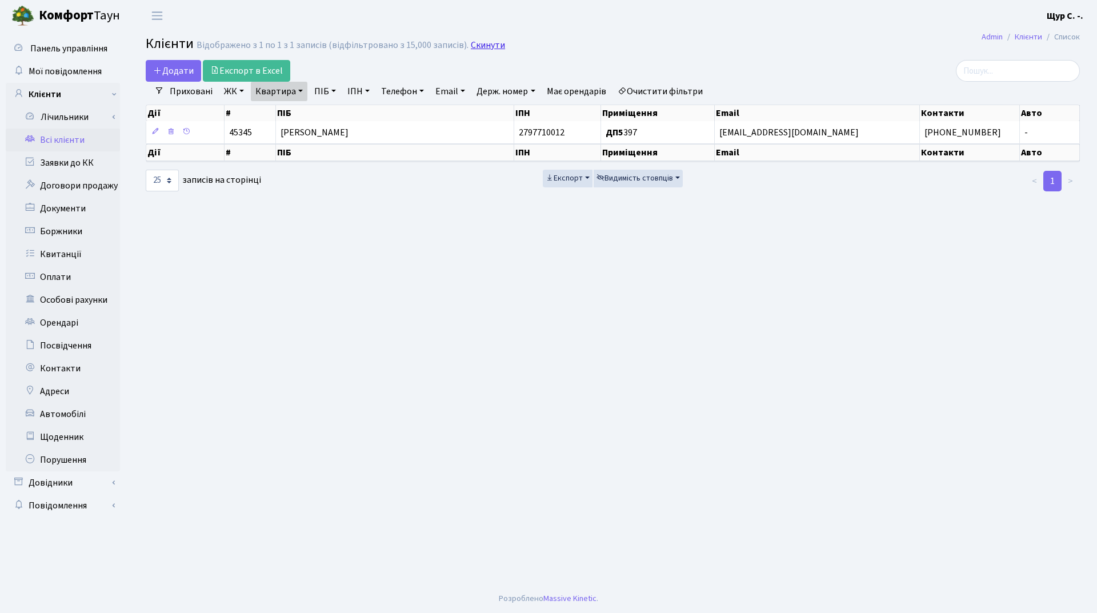
click at [484, 43] on link "Скинути" at bounding box center [488, 45] width 34 height 11
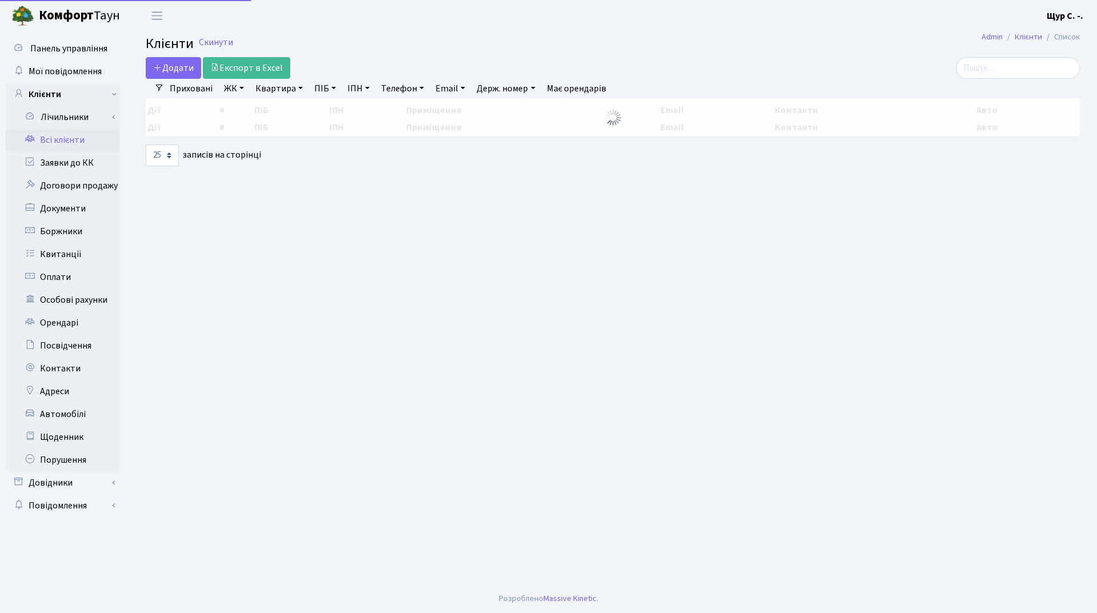
select select "25"
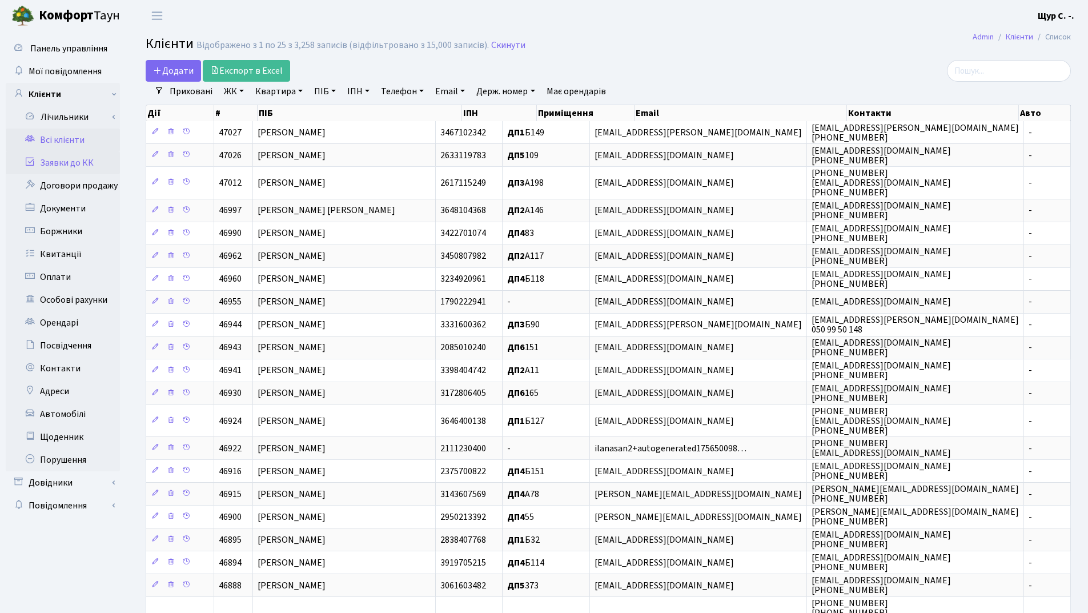
click at [87, 167] on link "Заявки до КК" at bounding box center [63, 162] width 114 height 23
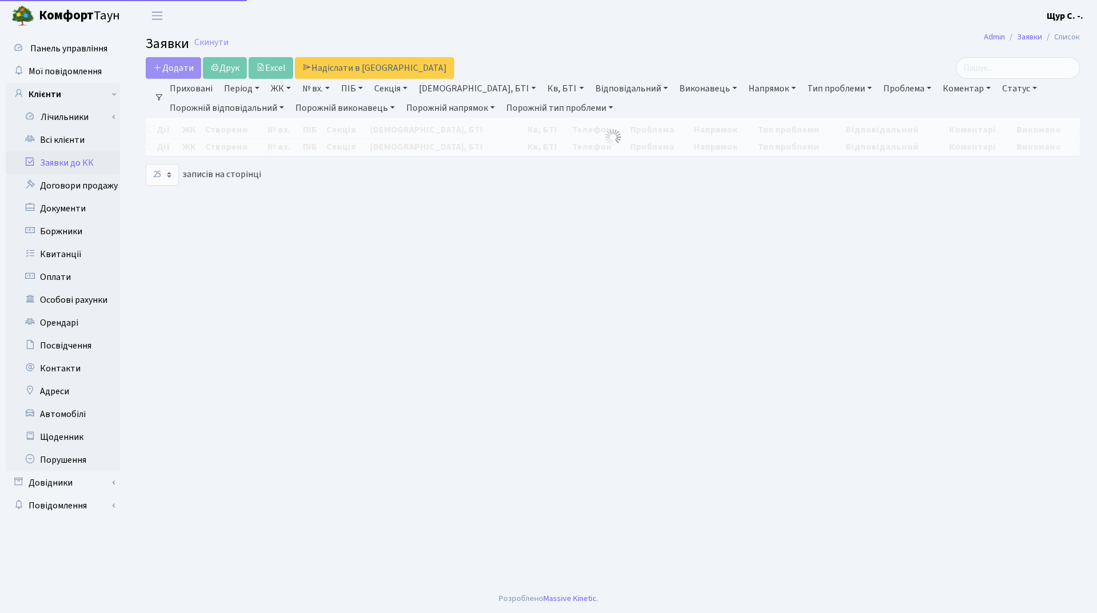
select select "25"
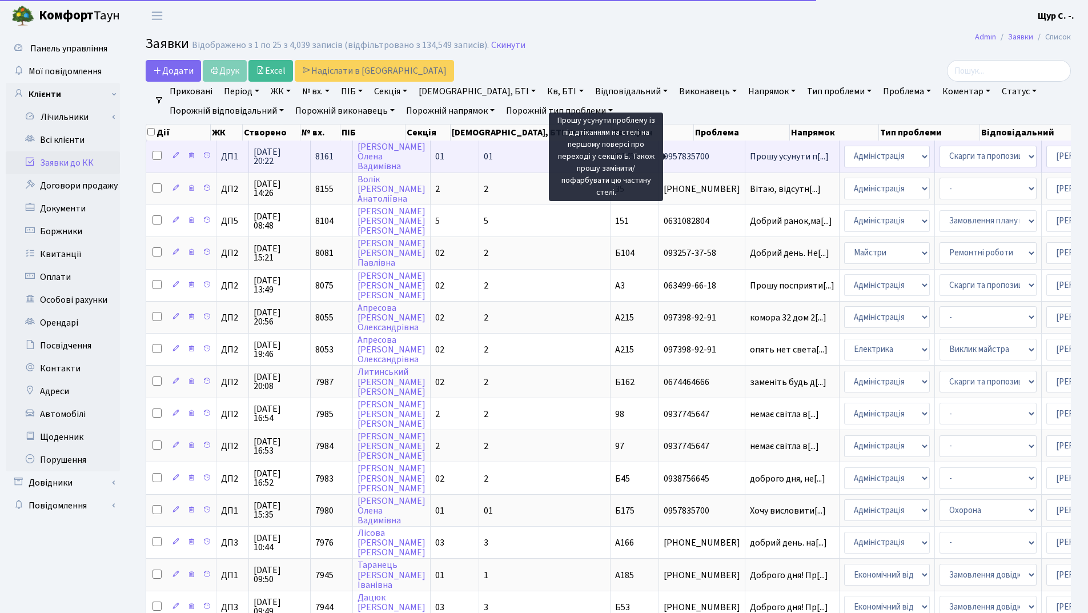
click at [750, 154] on span "Прошу усунути п[...]" at bounding box center [789, 156] width 79 height 13
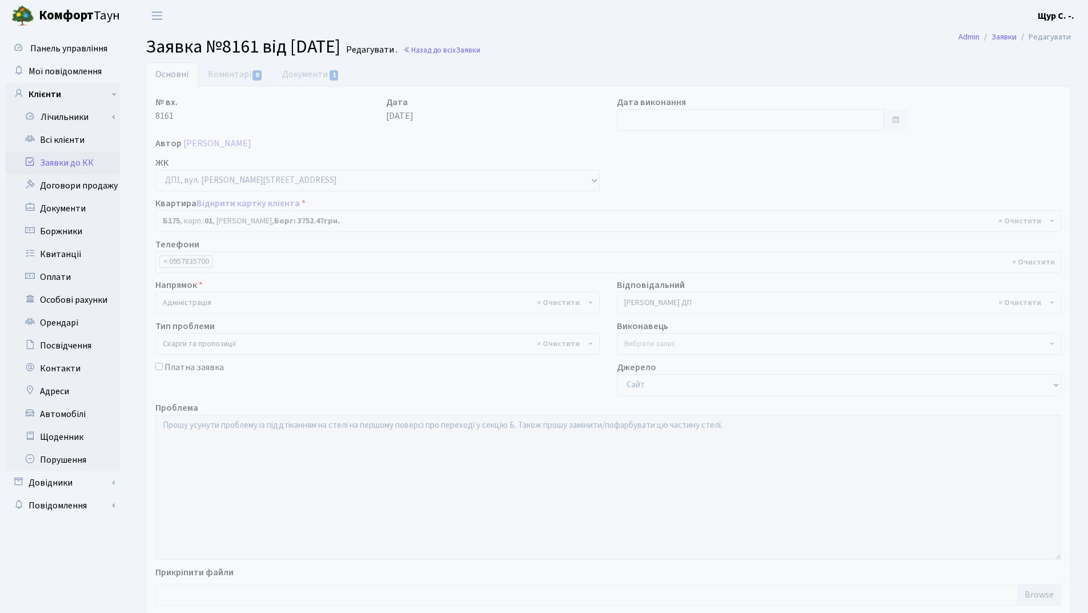
select select "30586"
select select "55"
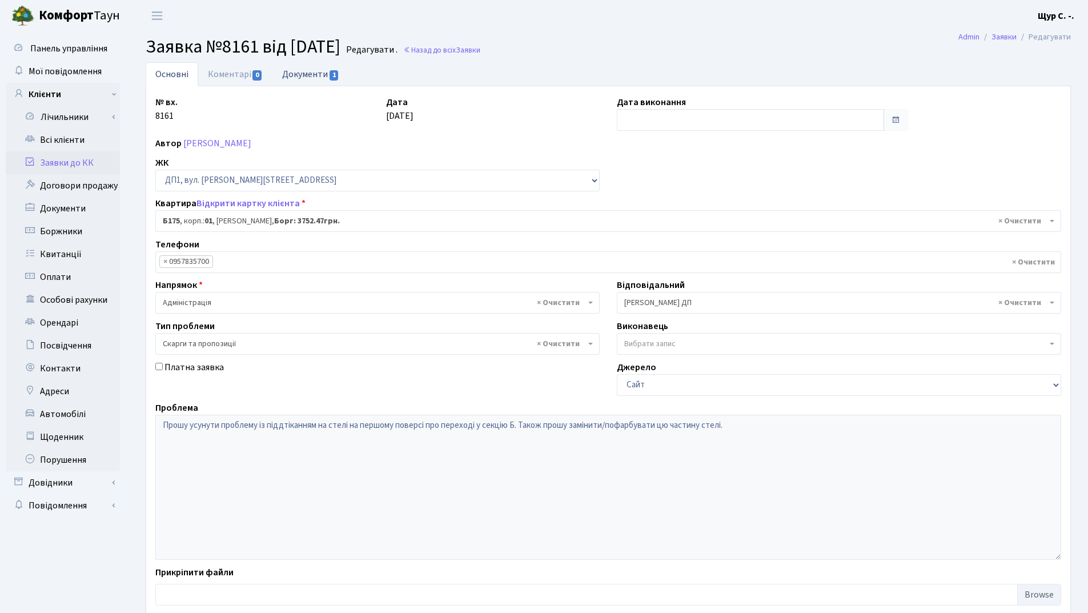
click at [311, 78] on link "Документи 1" at bounding box center [310, 73] width 77 height 23
select select "25"
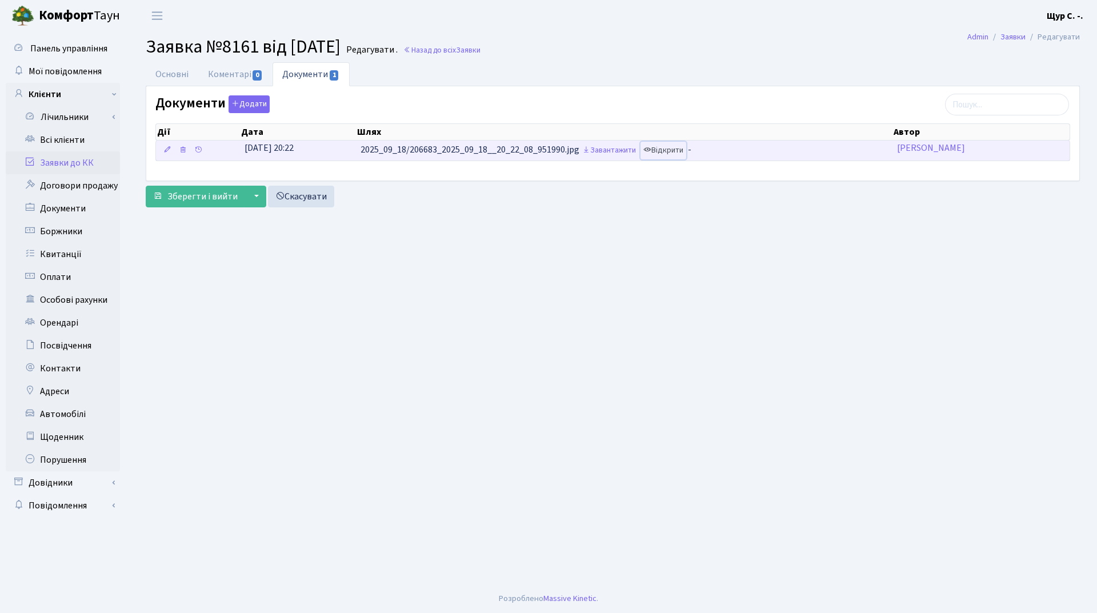
click at [668, 150] on link "Відкрити" at bounding box center [663, 151] width 46 height 18
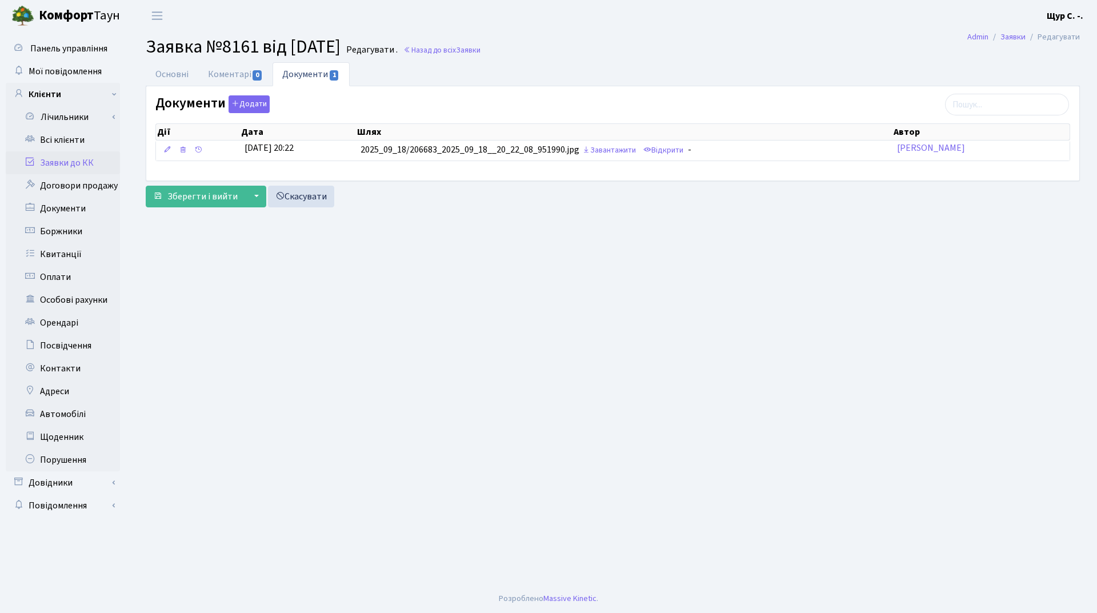
click at [75, 158] on link "Заявки до КК" at bounding box center [63, 162] width 114 height 23
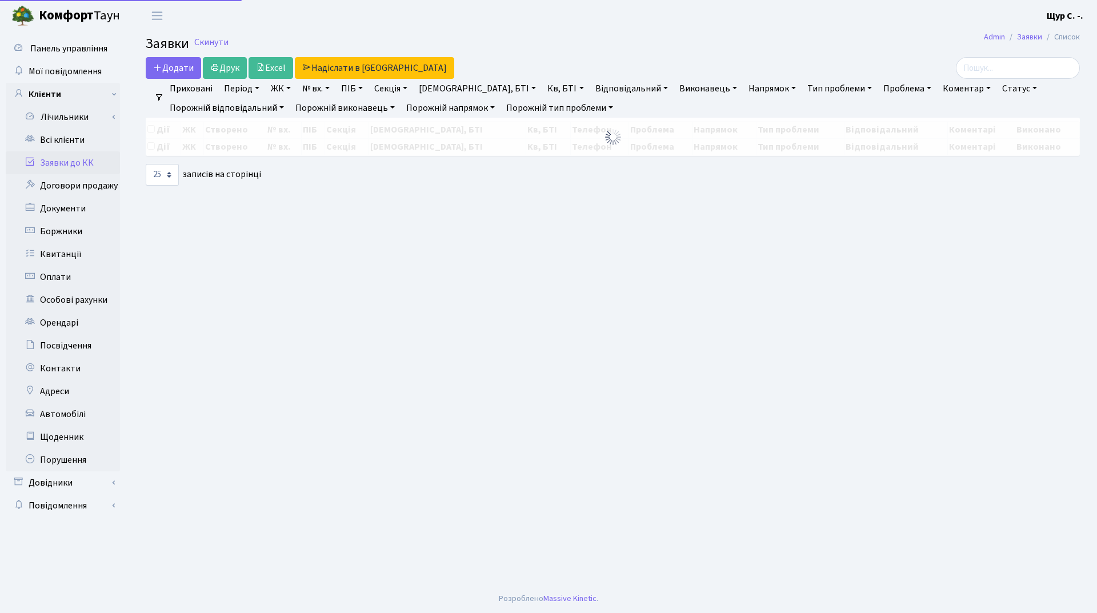
select select "25"
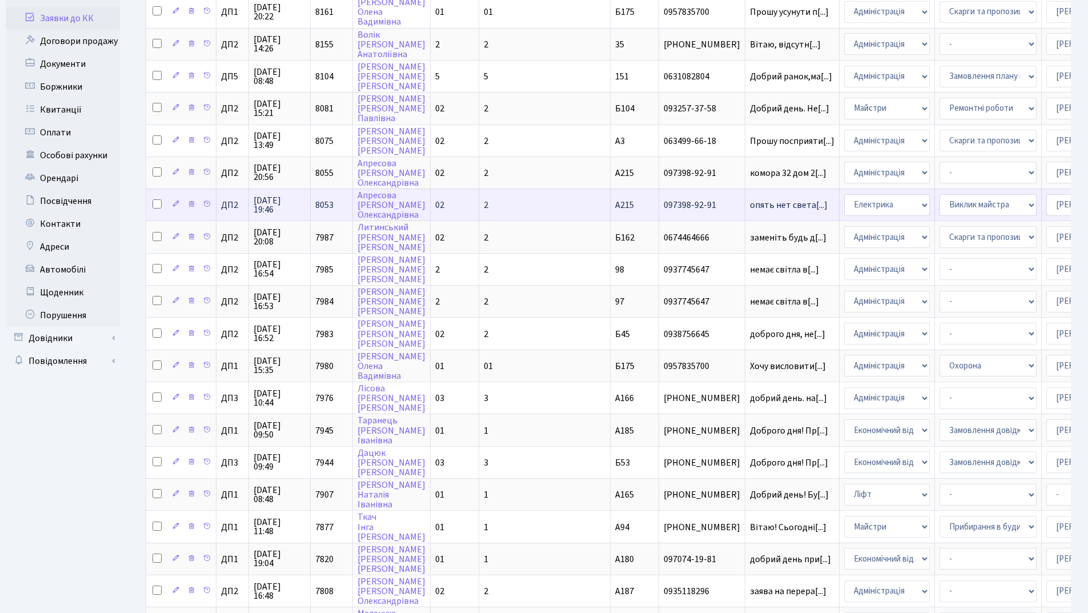
scroll to position [171, 0]
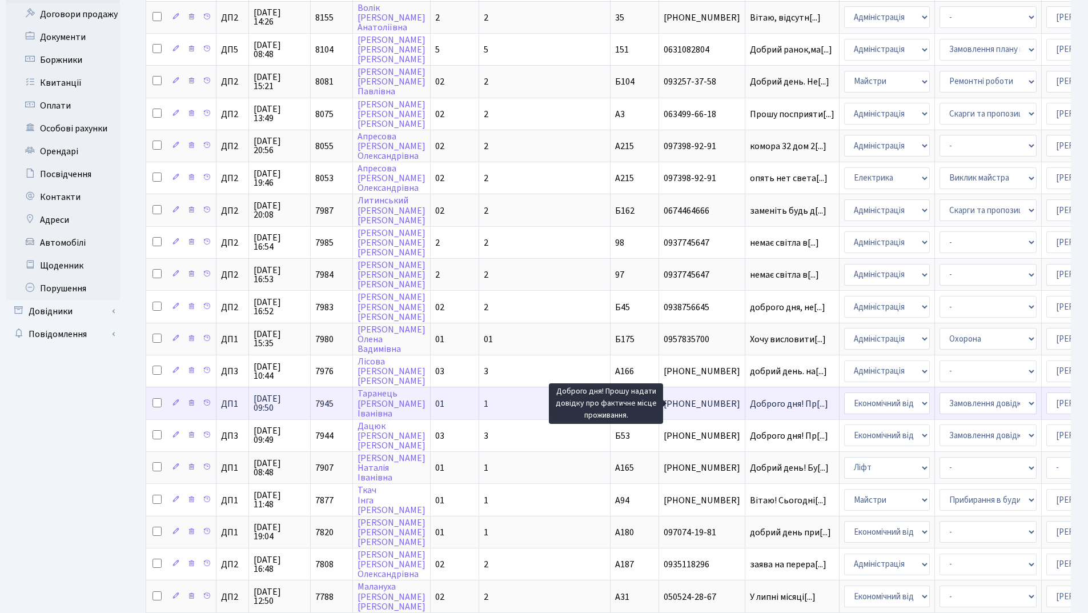
click at [750, 399] on span "Доброго дня! Пр[...]" at bounding box center [789, 404] width 78 height 13
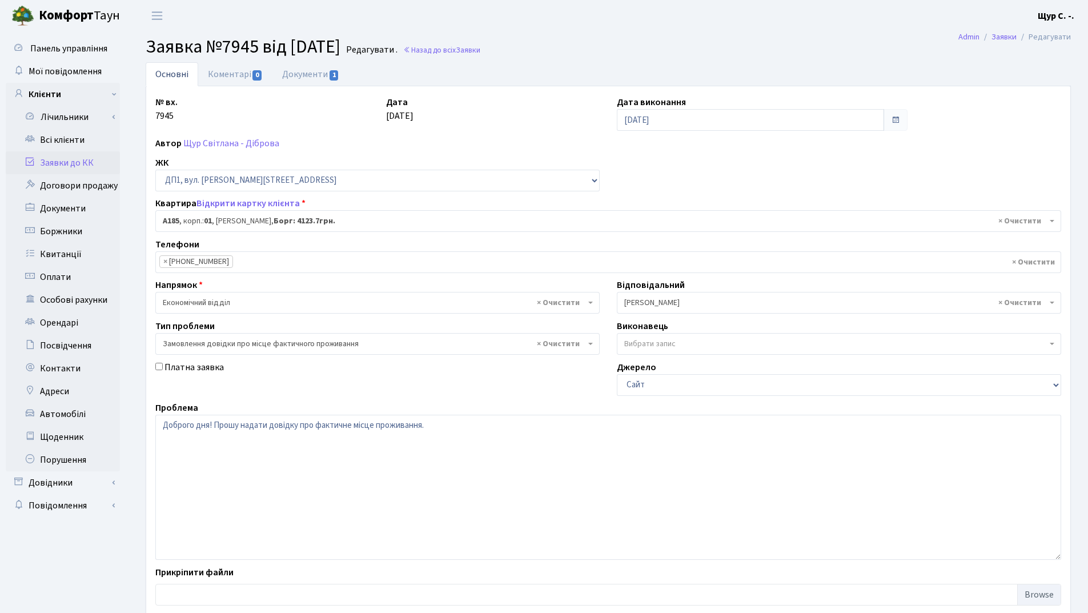
select select "29995"
select select "8"
click at [67, 165] on link "Заявки до КК" at bounding box center [63, 162] width 114 height 23
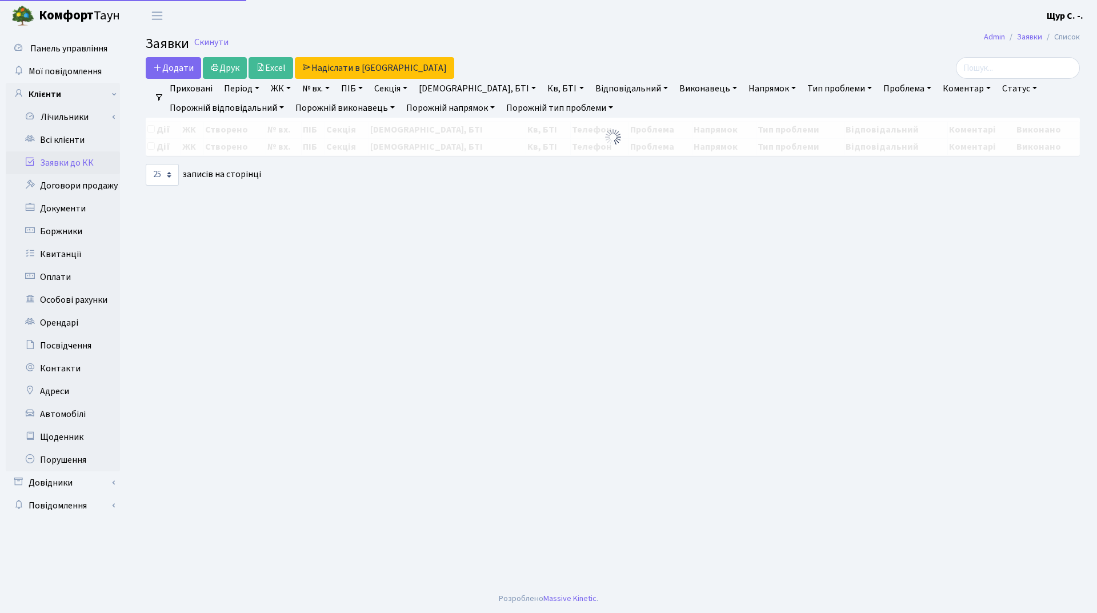
select select "25"
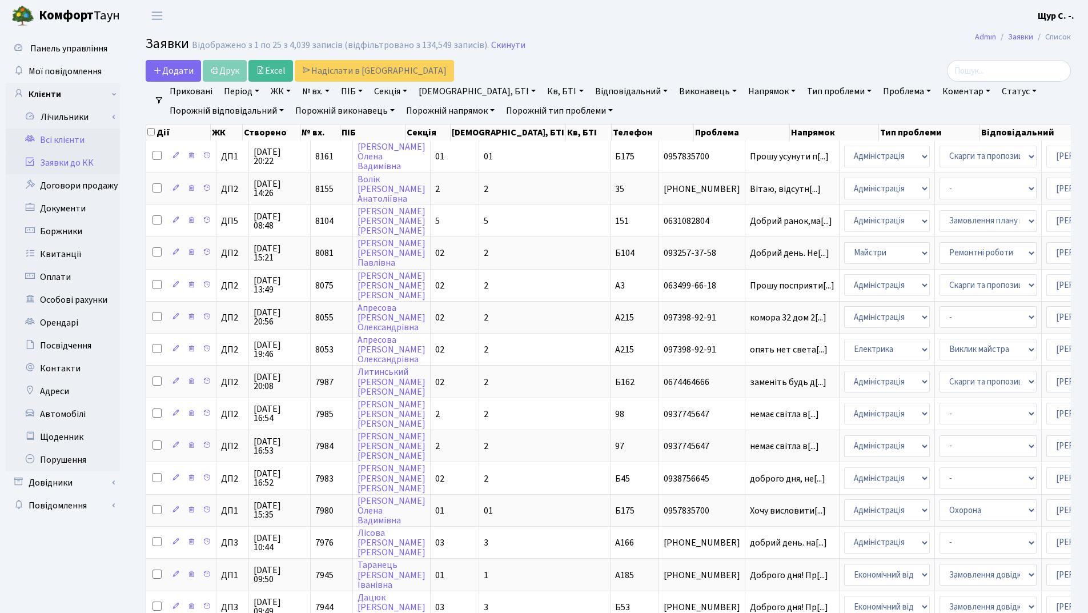
click at [93, 134] on link "Всі клієнти" at bounding box center [63, 140] width 114 height 23
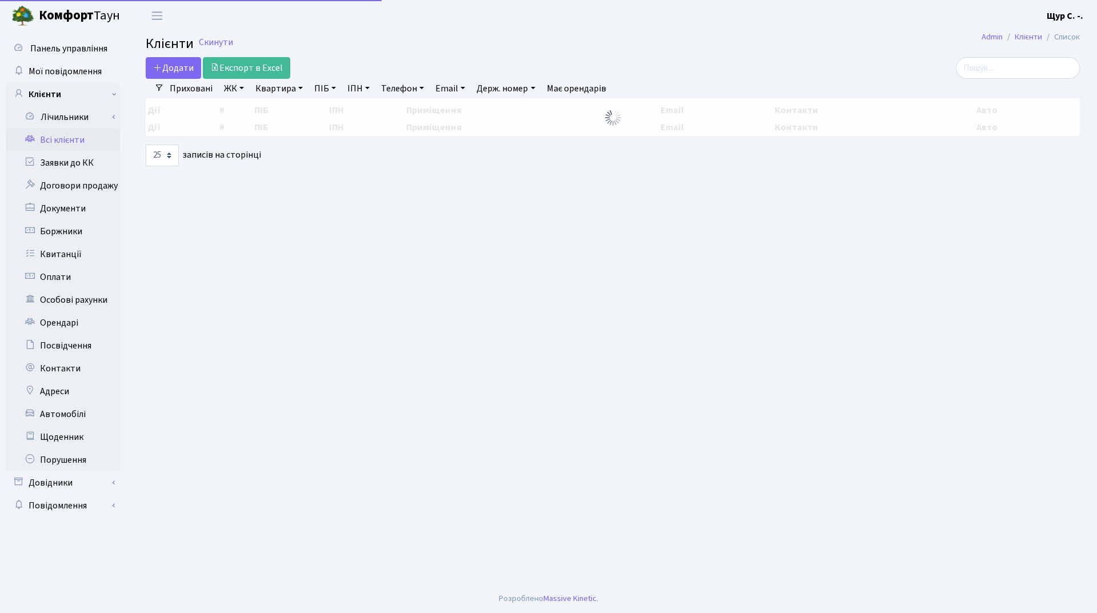
select select "25"
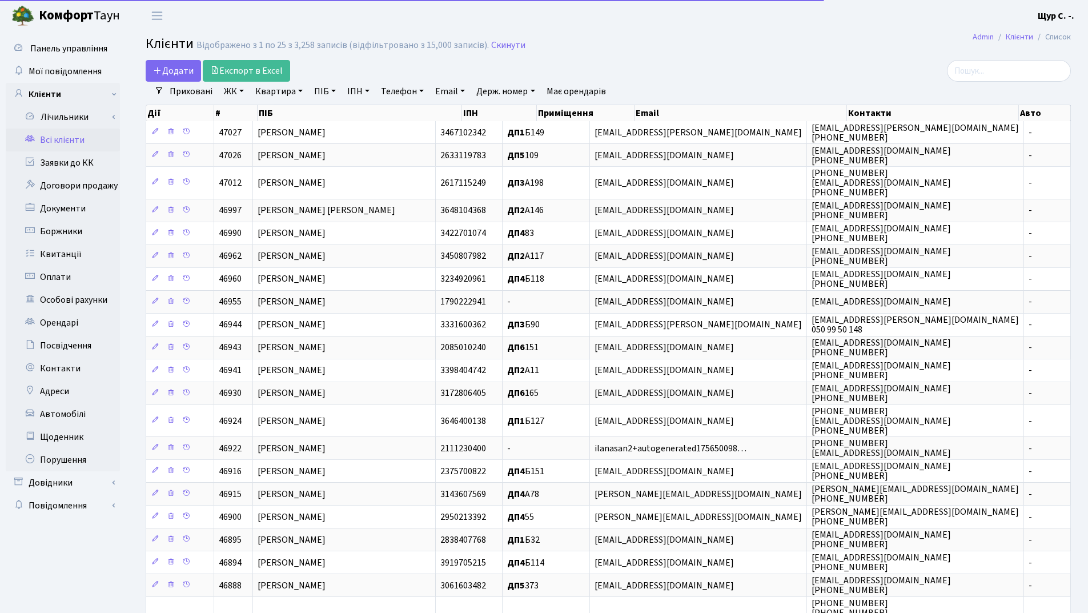
click at [271, 91] on link "Квартира" at bounding box center [279, 91] width 57 height 19
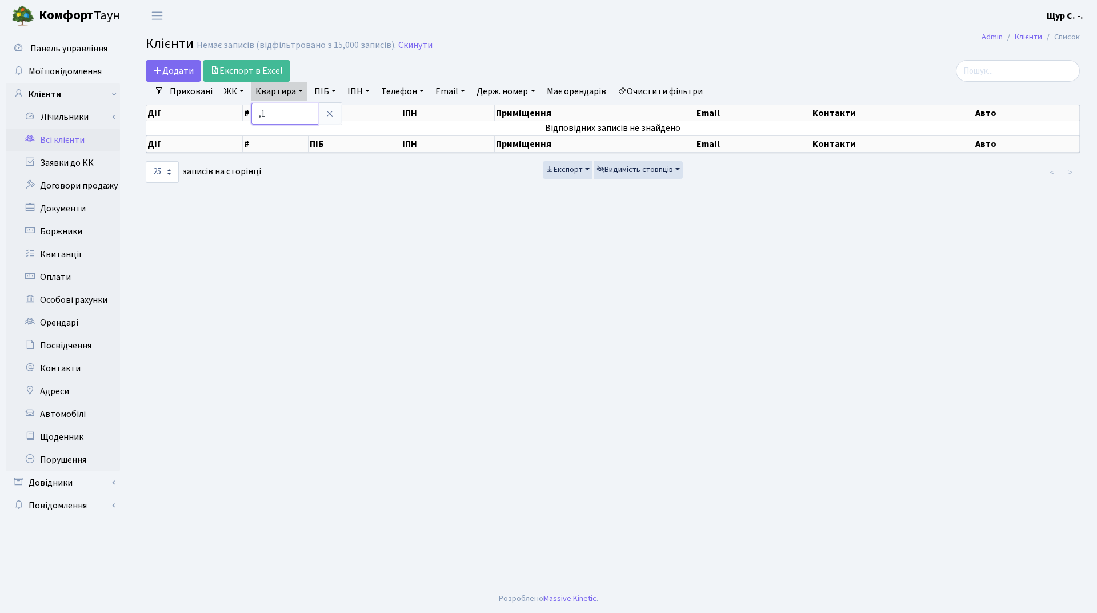
type input ","
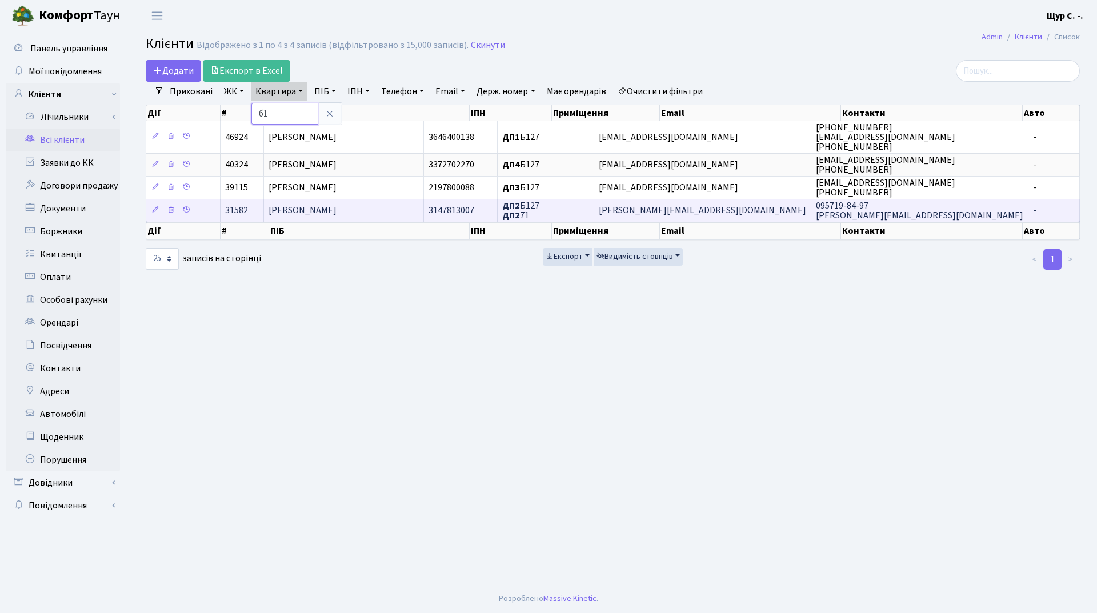
type input "б"
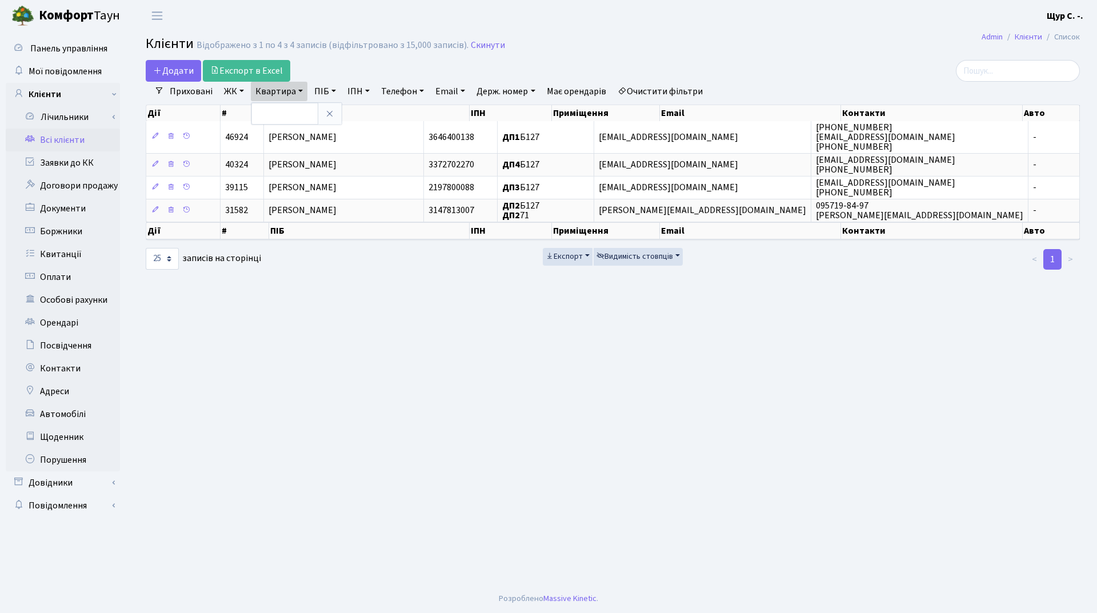
click at [326, 92] on link "ПІБ" at bounding box center [325, 91] width 31 height 19
type input "[PERSON_NAME]"
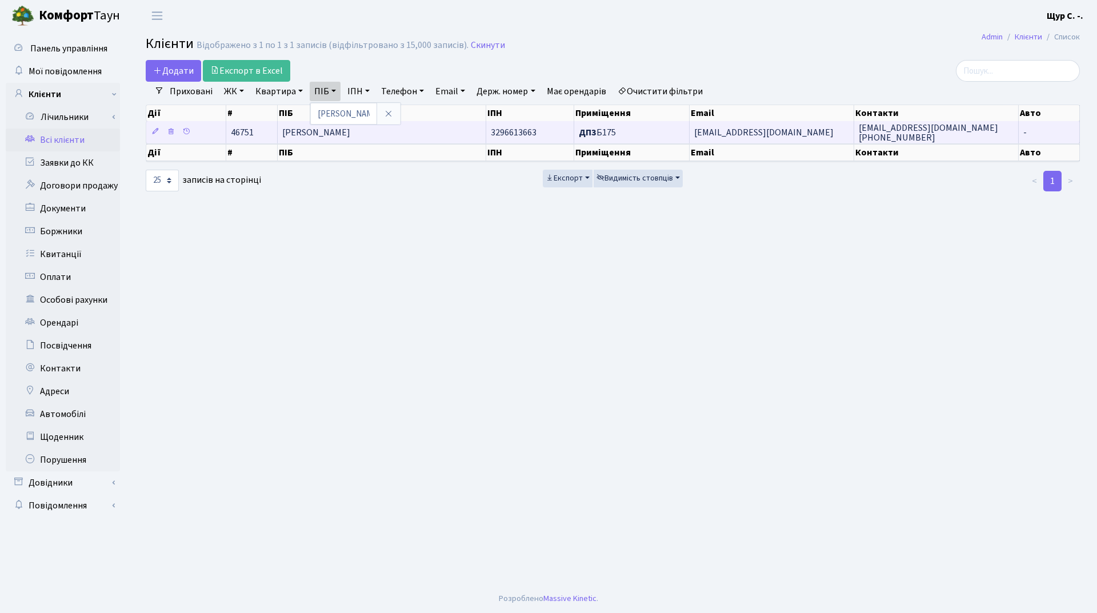
click at [350, 133] on span "[PERSON_NAME]" at bounding box center [316, 132] width 68 height 13
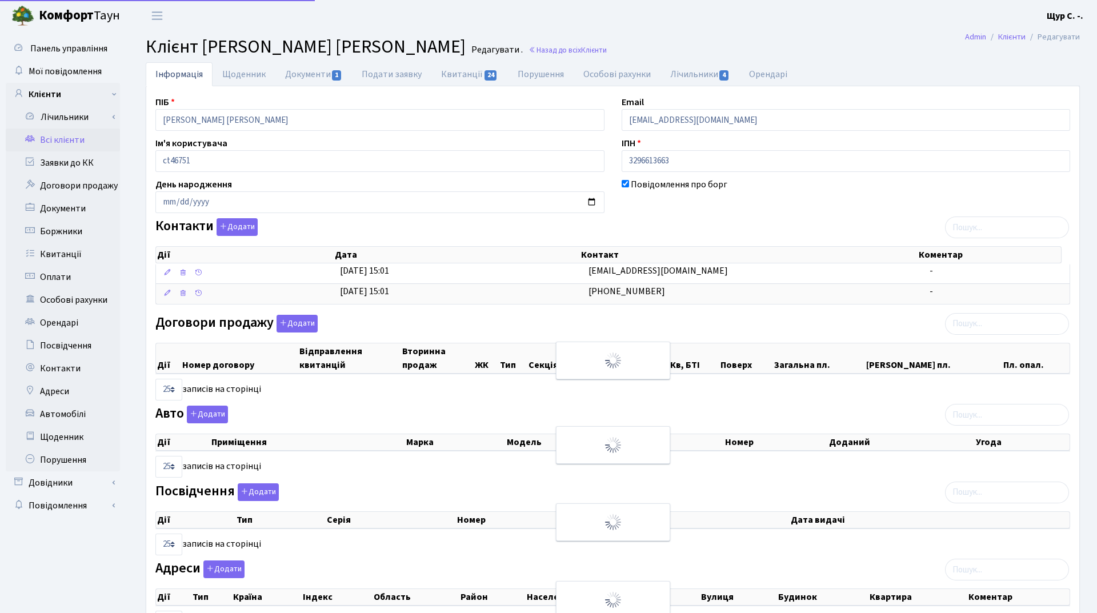
select select "25"
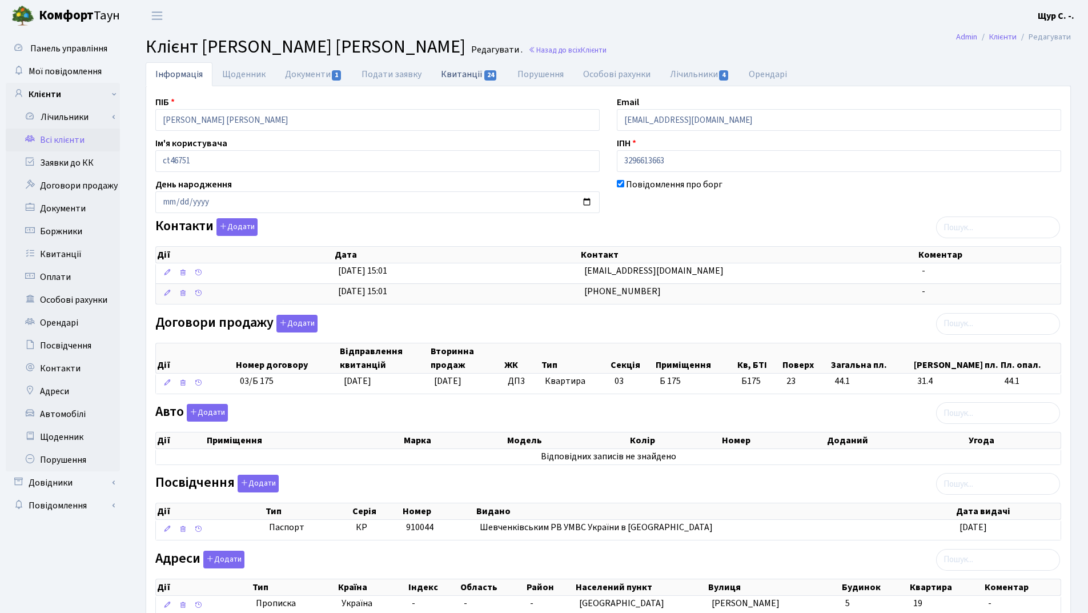
click at [458, 71] on link "Квитанції 24" at bounding box center [469, 73] width 76 height 23
select select "25"
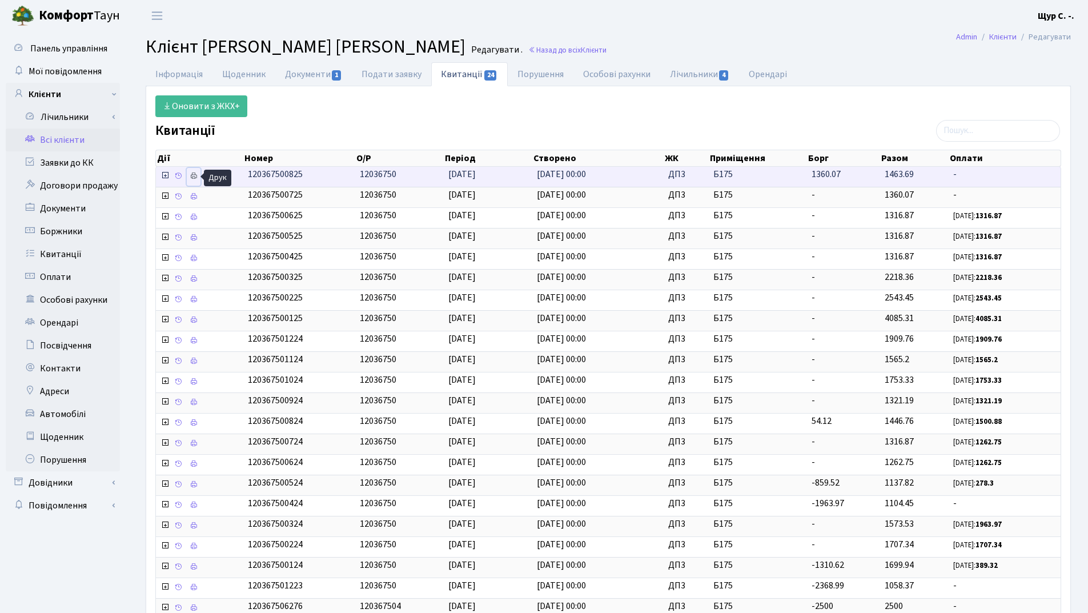
click at [194, 178] on icon at bounding box center [194, 176] width 8 height 8
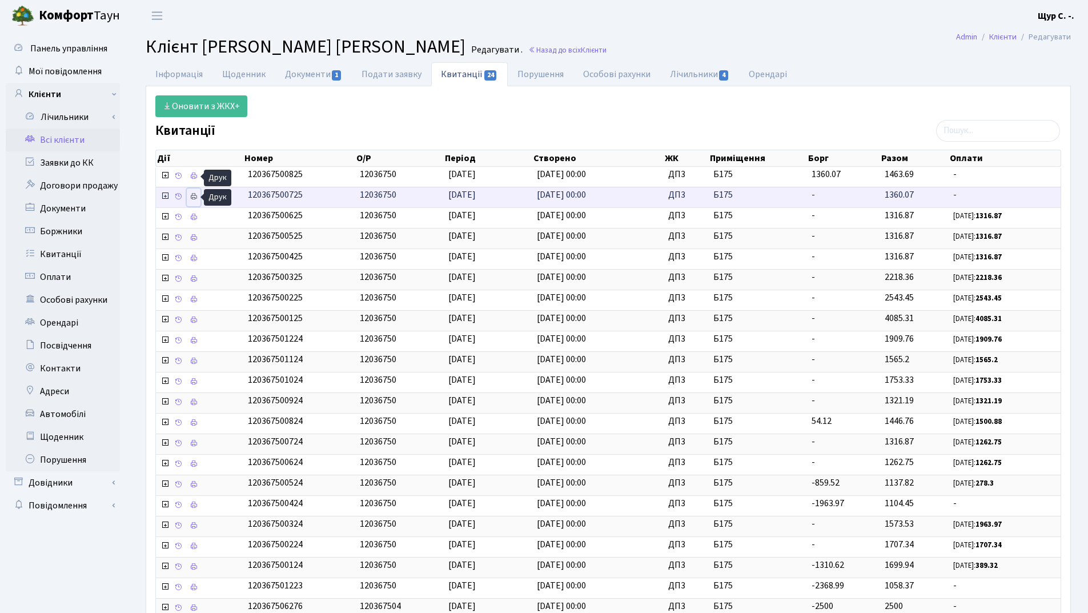
click at [196, 196] on icon at bounding box center [194, 196] width 8 height 8
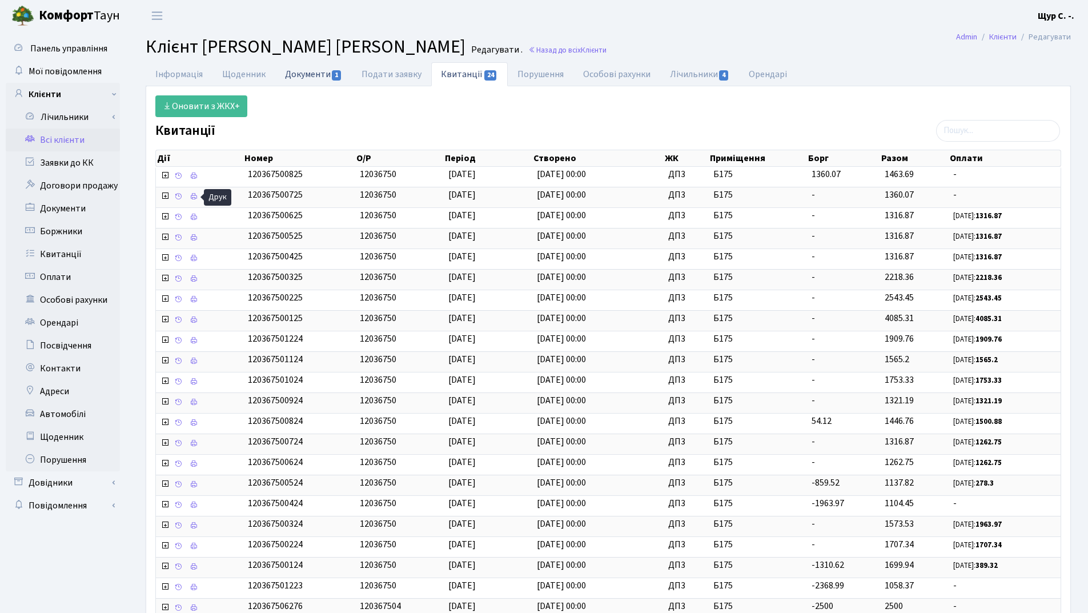
click at [303, 69] on link "Документи 1" at bounding box center [313, 73] width 77 height 23
select select "25"
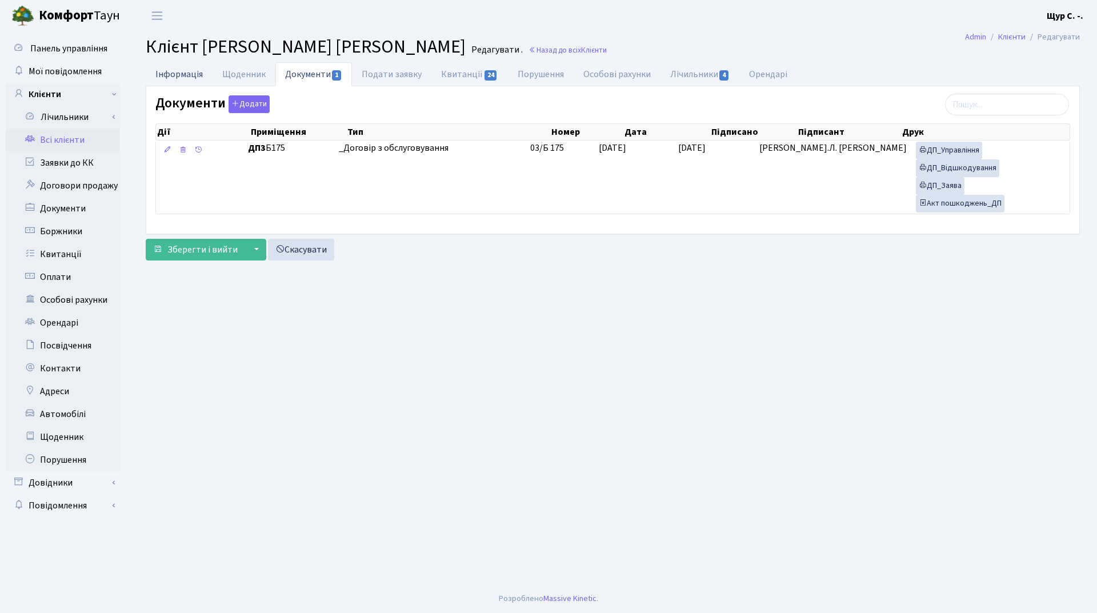
click at [166, 70] on link "Інформація" at bounding box center [179, 73] width 67 height 23
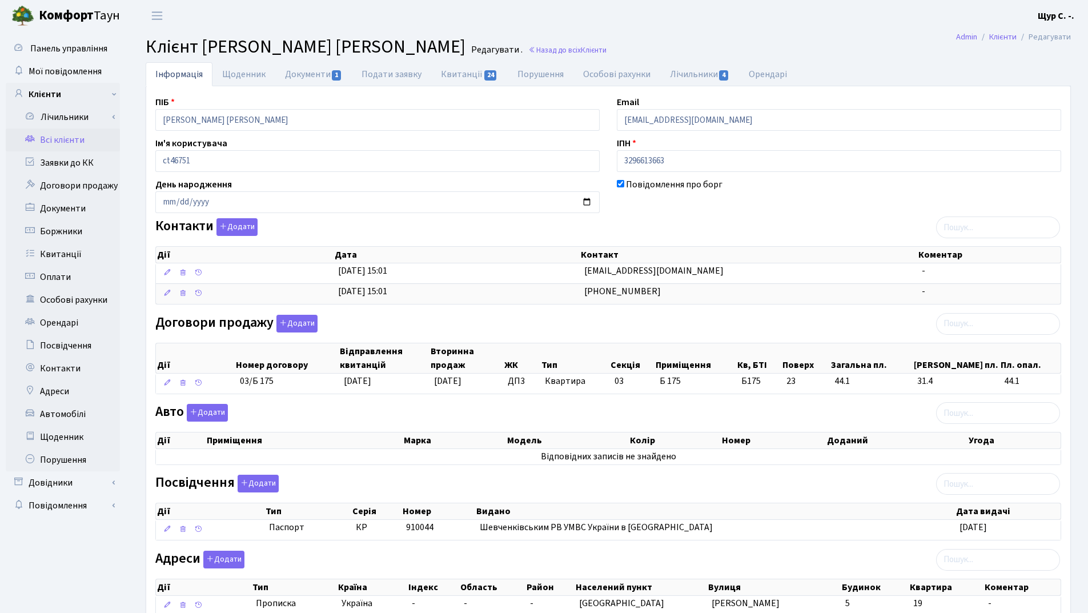
click at [81, 148] on link "Всі клієнти" at bounding box center [63, 140] width 114 height 23
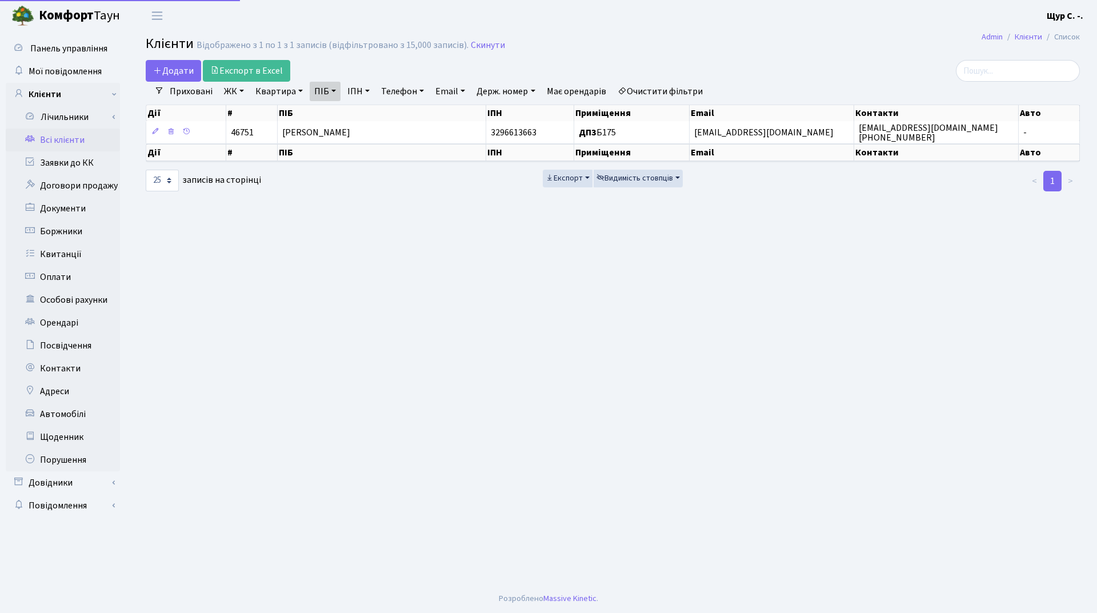
select select "25"
click at [482, 43] on link "Скинути" at bounding box center [488, 45] width 34 height 11
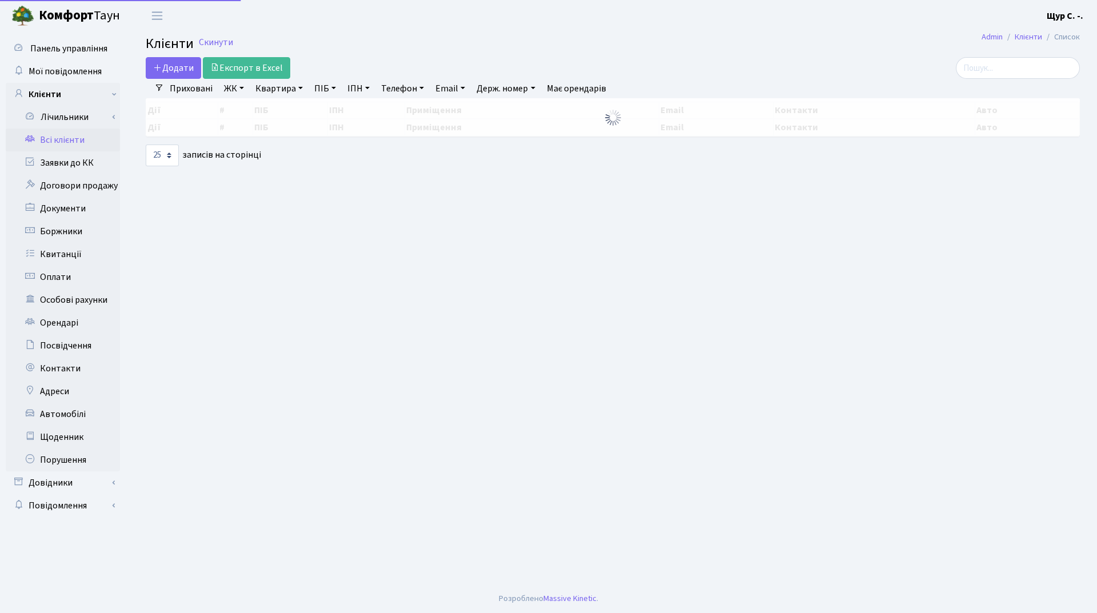
select select "25"
